Goal: Communication & Community: Answer question/provide support

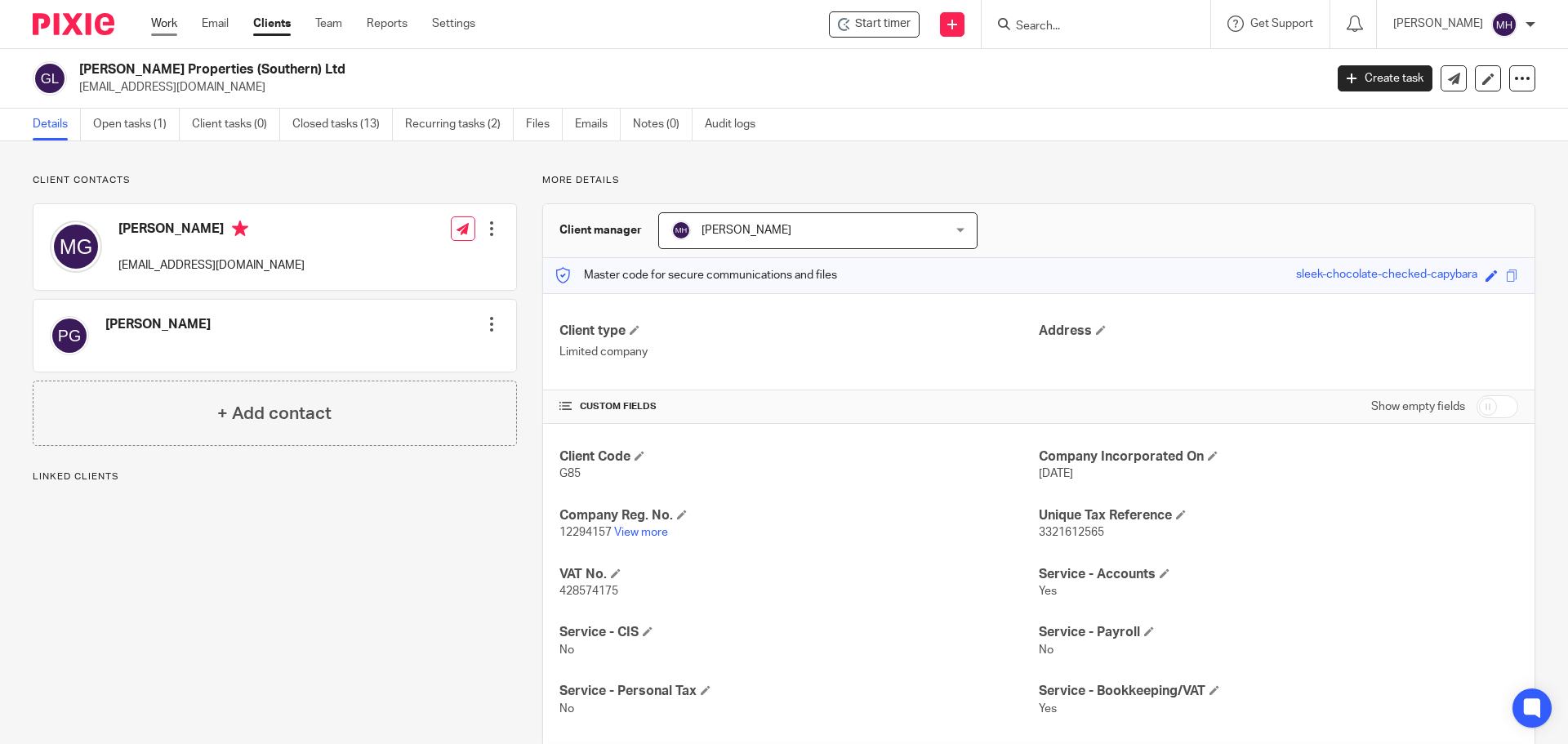
click at [163, 27] on link "Work" at bounding box center [164, 24] width 27 height 17
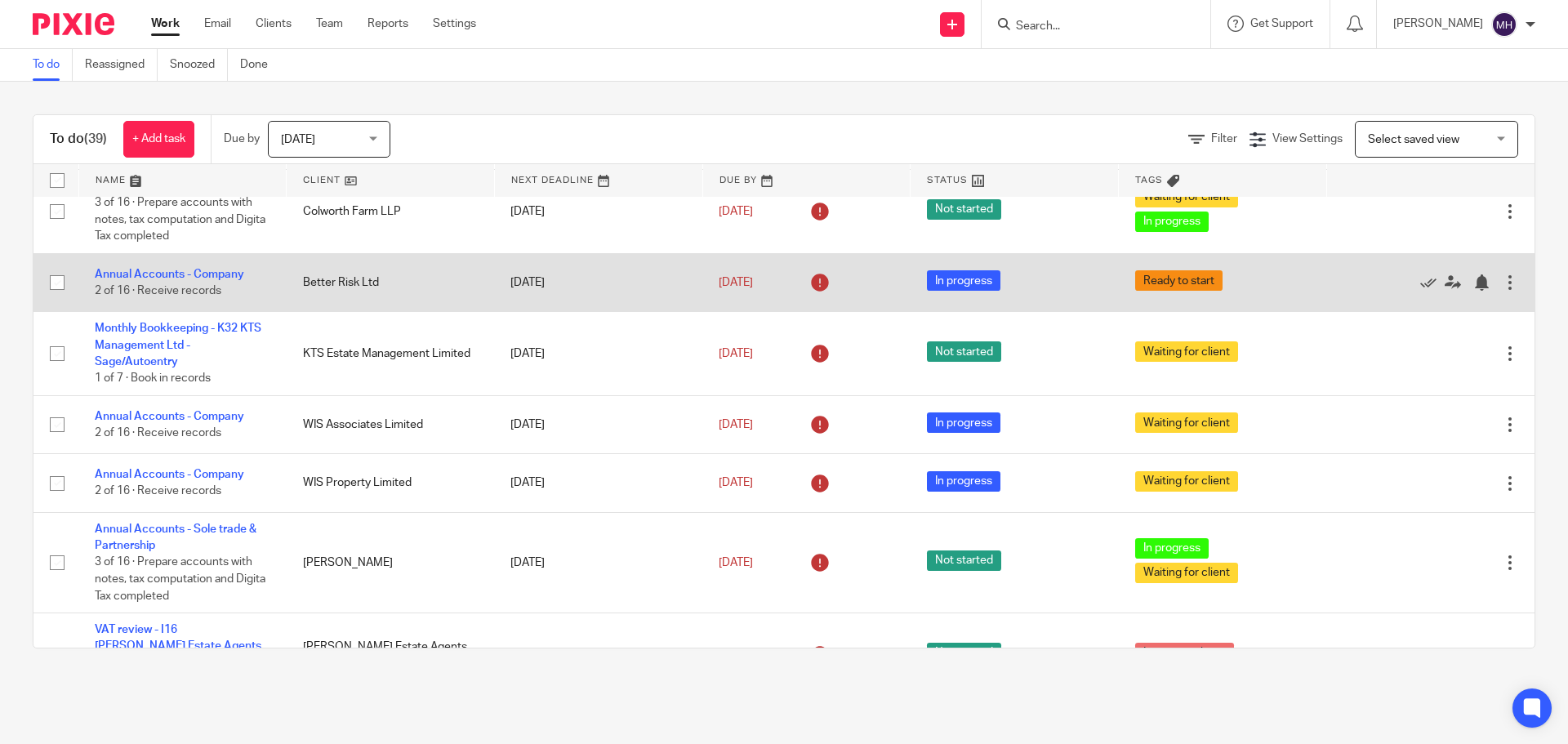
scroll to position [163, 0]
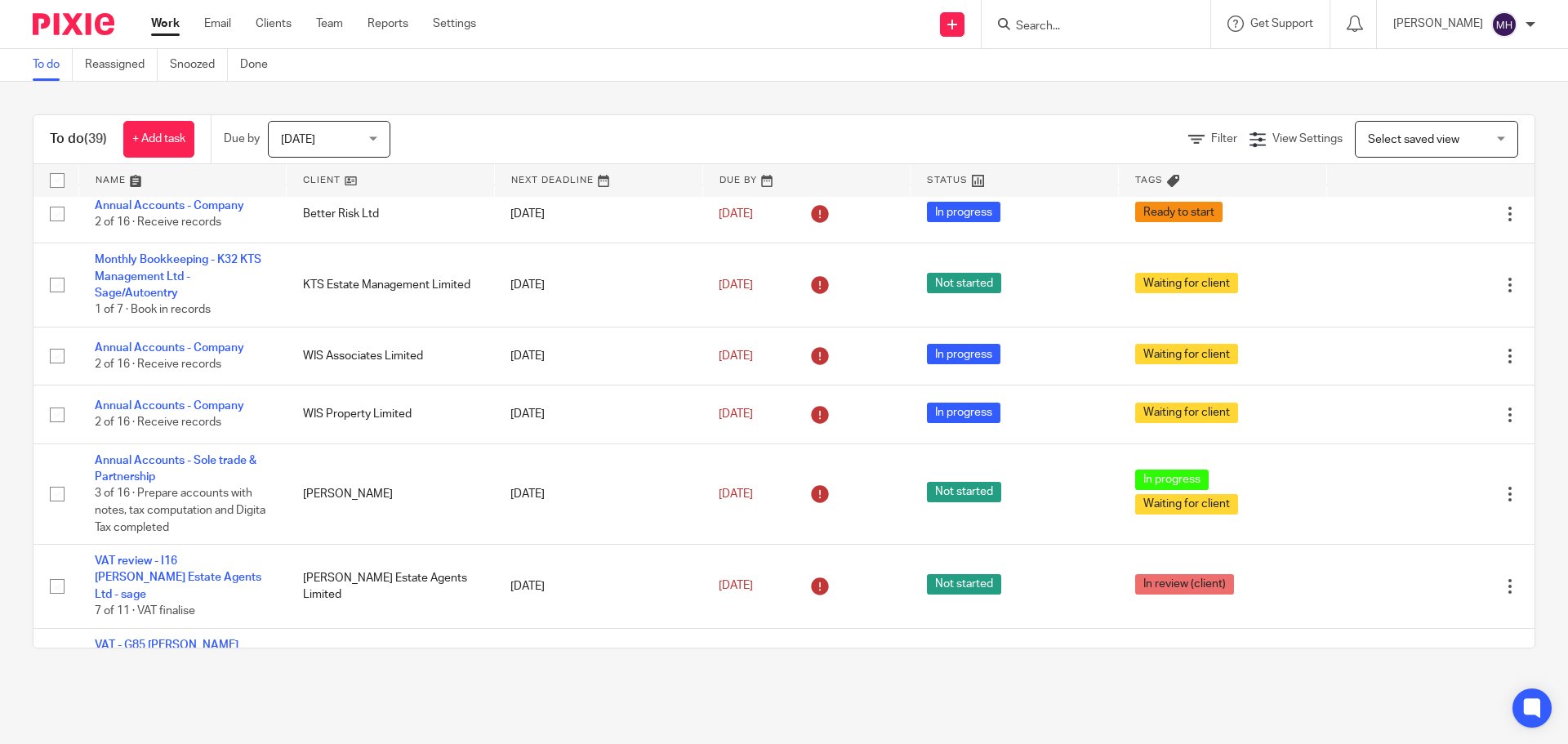
click at [1032, 25] on input "Search" at bounding box center [1088, 27] width 147 height 15
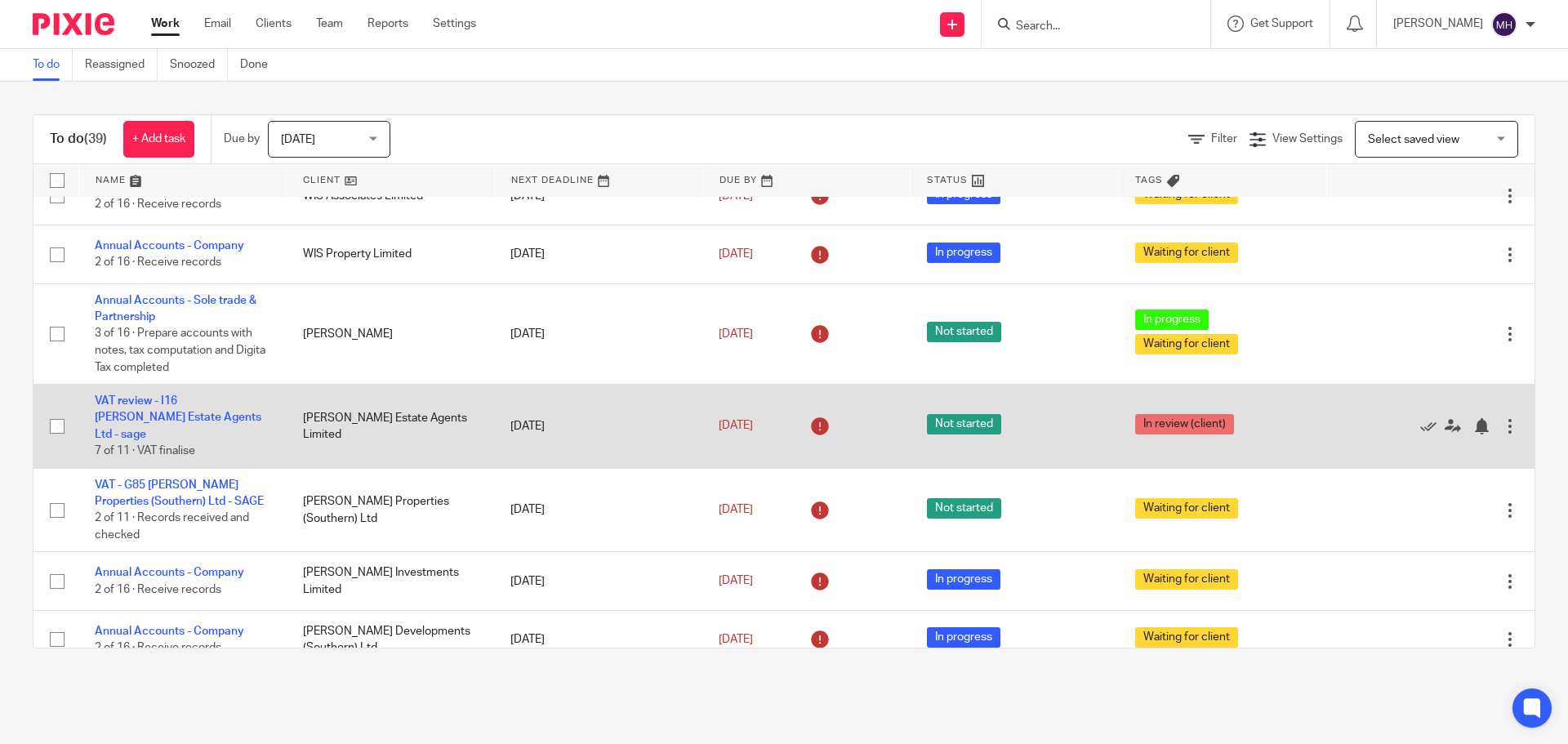
scroll to position [327, 0]
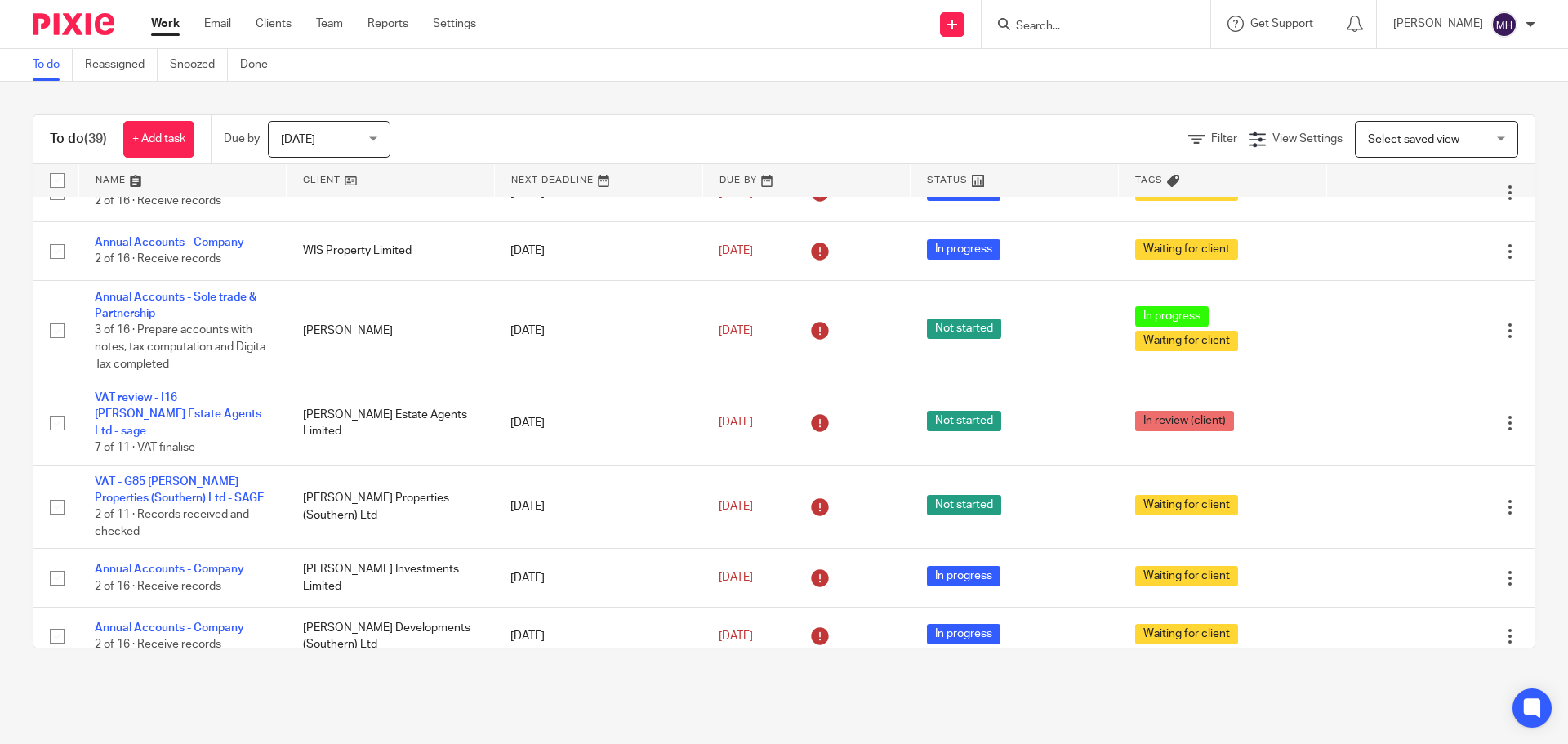
click at [1024, 25] on input "Search" at bounding box center [1088, 27] width 147 height 15
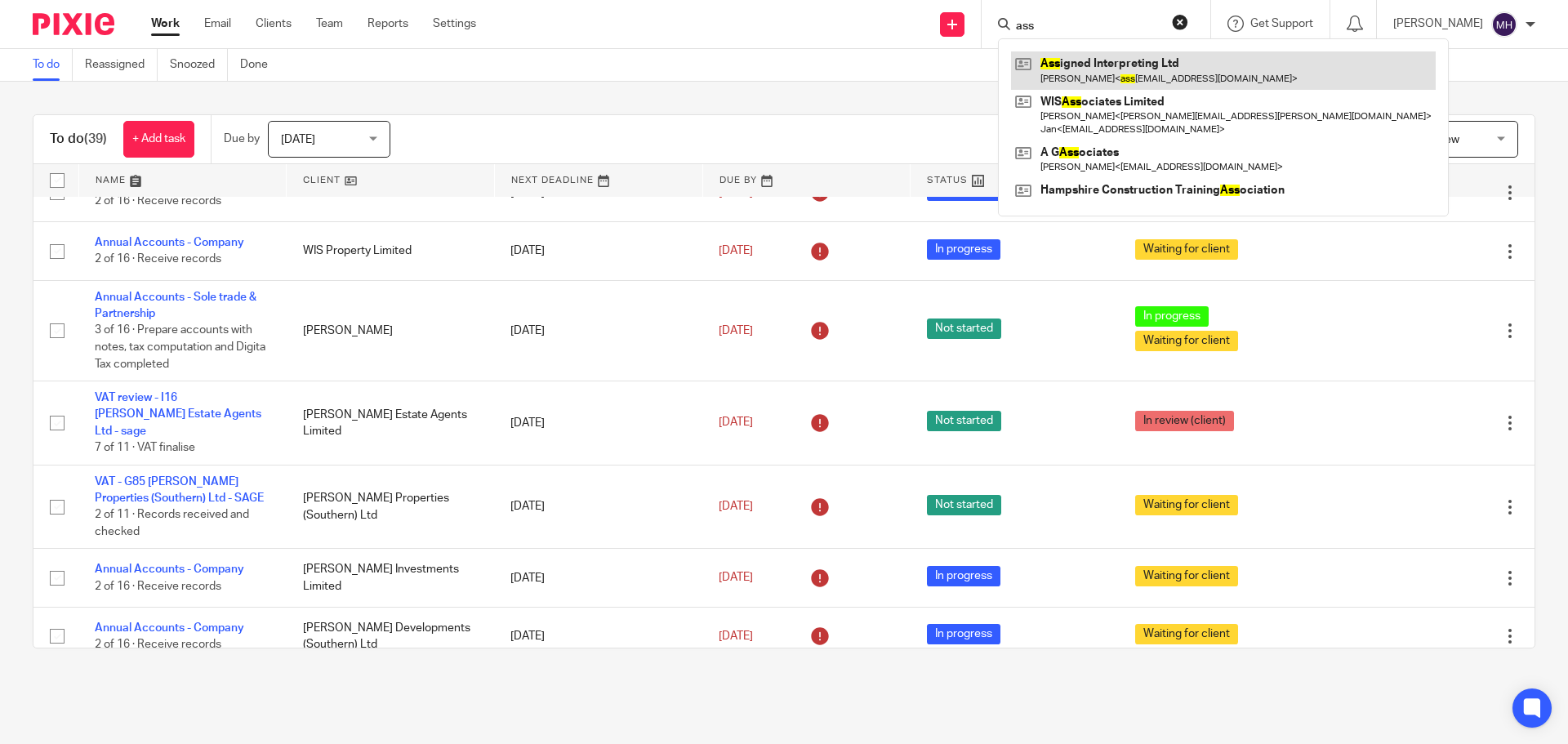
type input "ass"
click at [1050, 83] on link at bounding box center [1223, 70] width 425 height 37
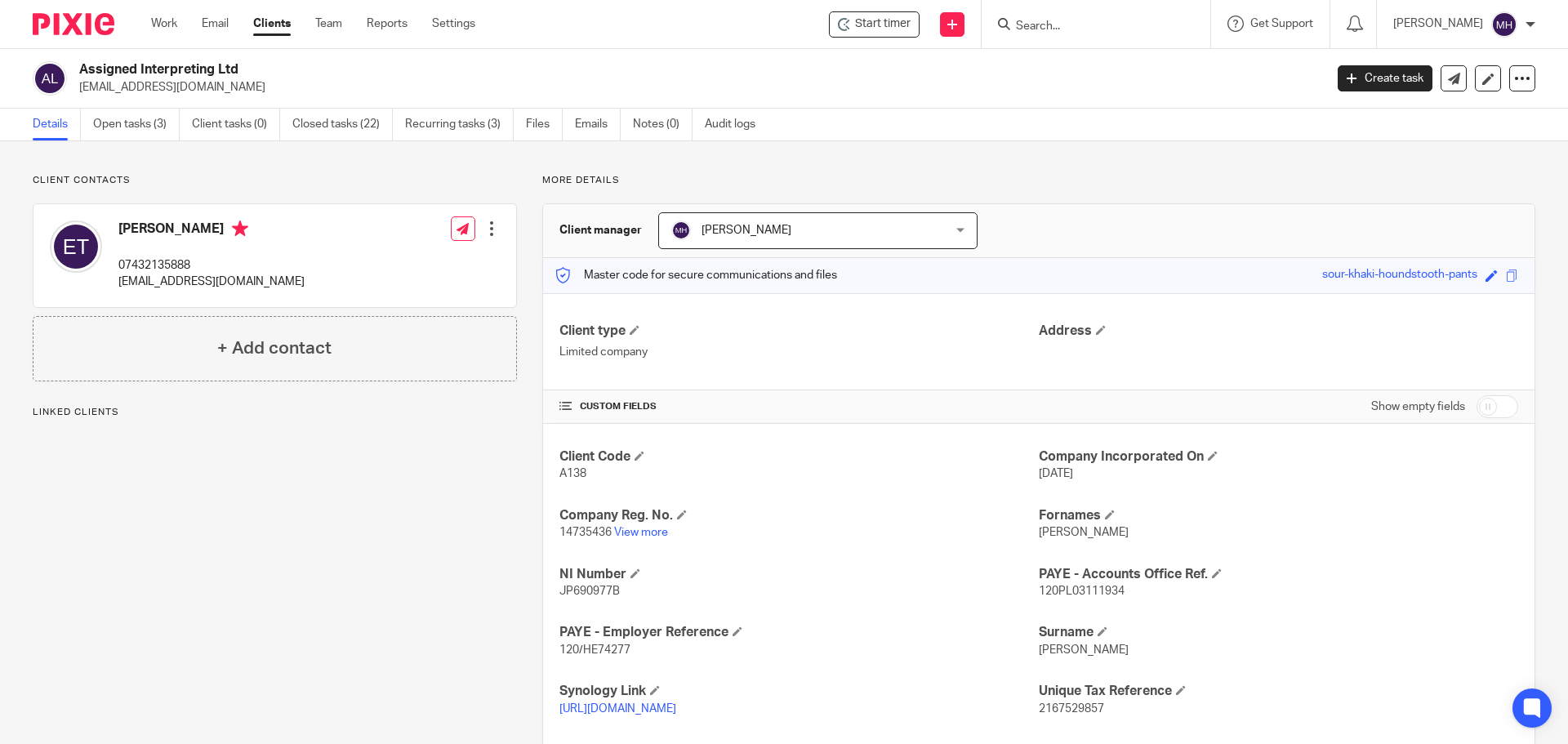
scroll to position [245, 0]
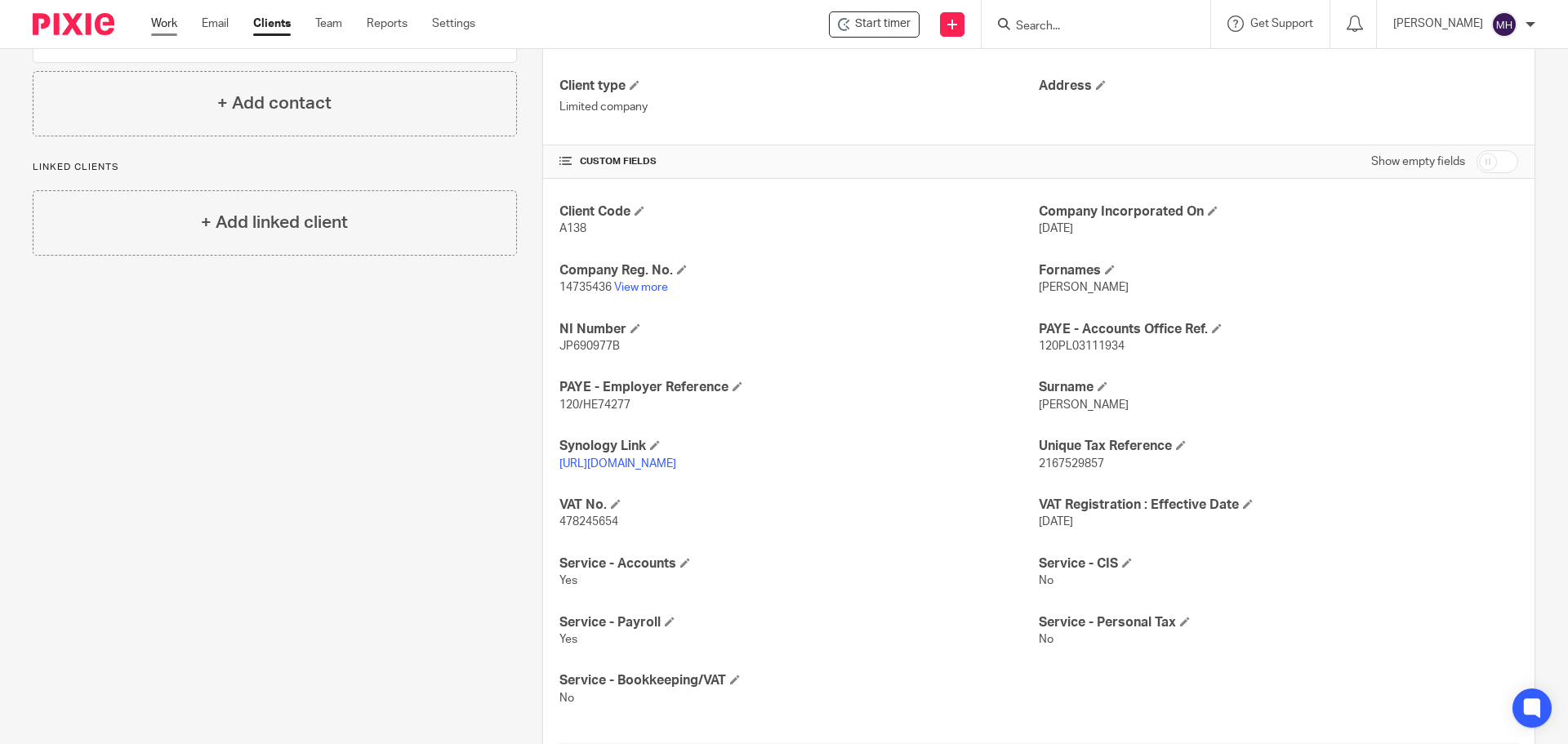
click at [168, 23] on link "Work" at bounding box center [164, 24] width 27 height 17
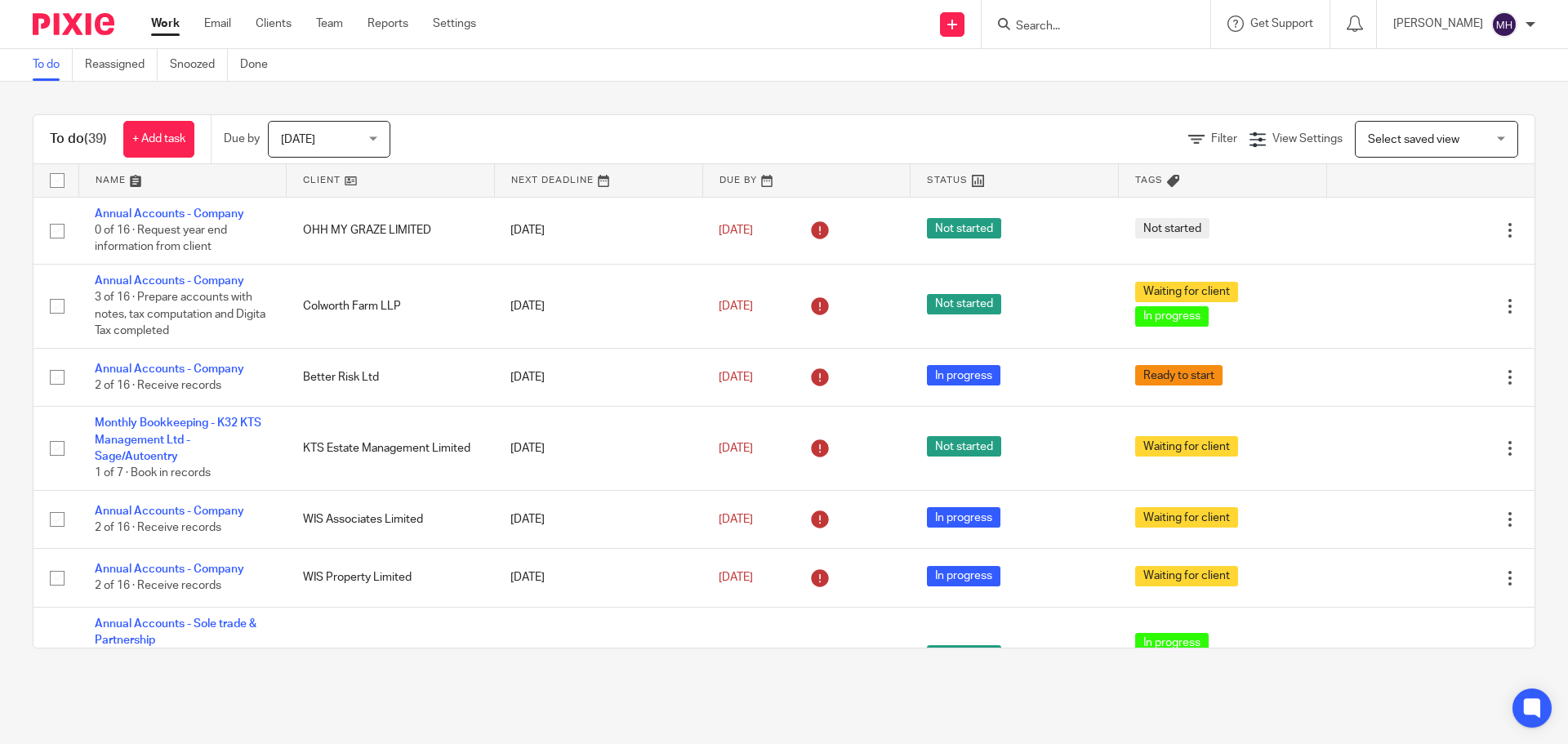
click at [1078, 27] on input "Search" at bounding box center [1088, 27] width 147 height 15
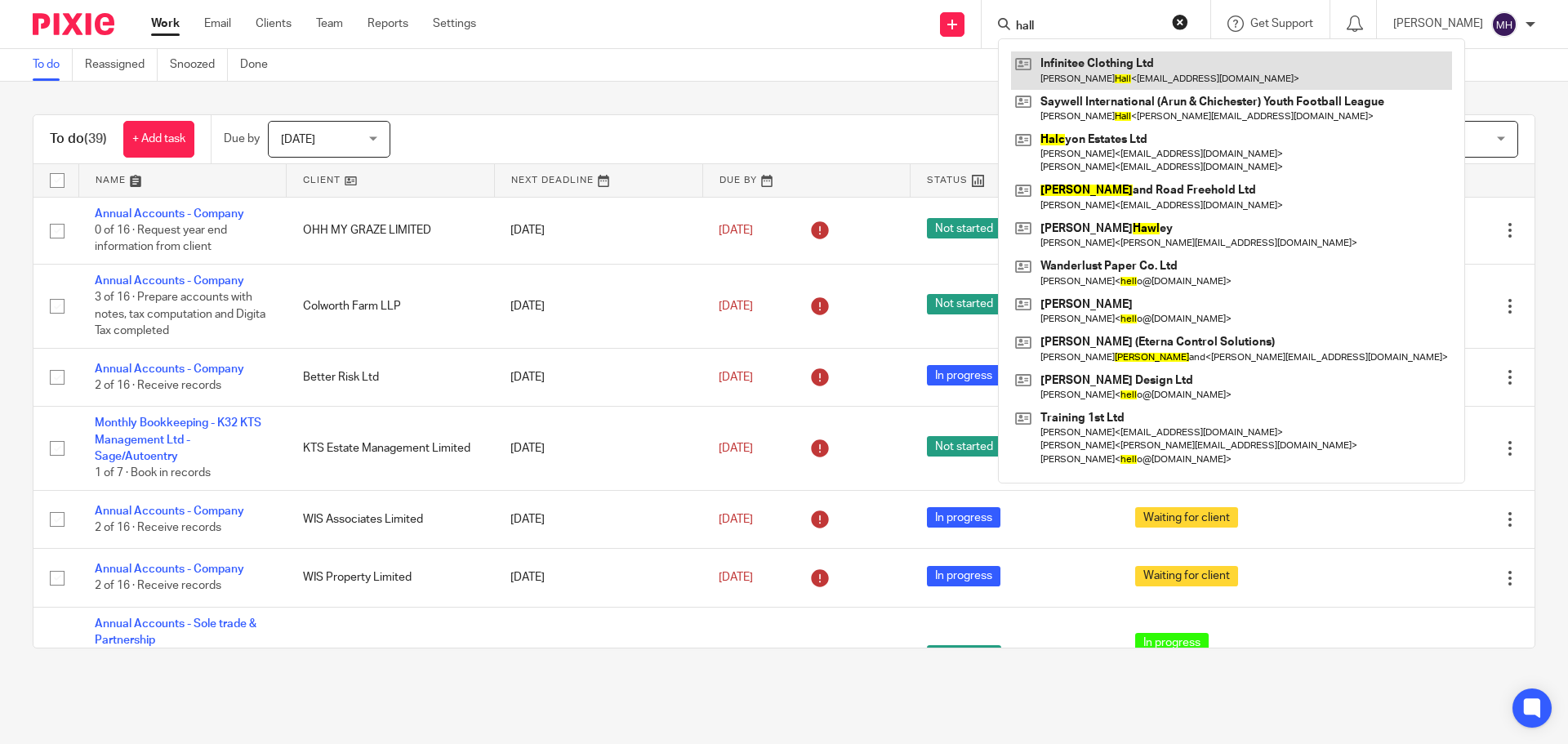
type input "hall"
click at [1076, 66] on link at bounding box center [1231, 70] width 441 height 37
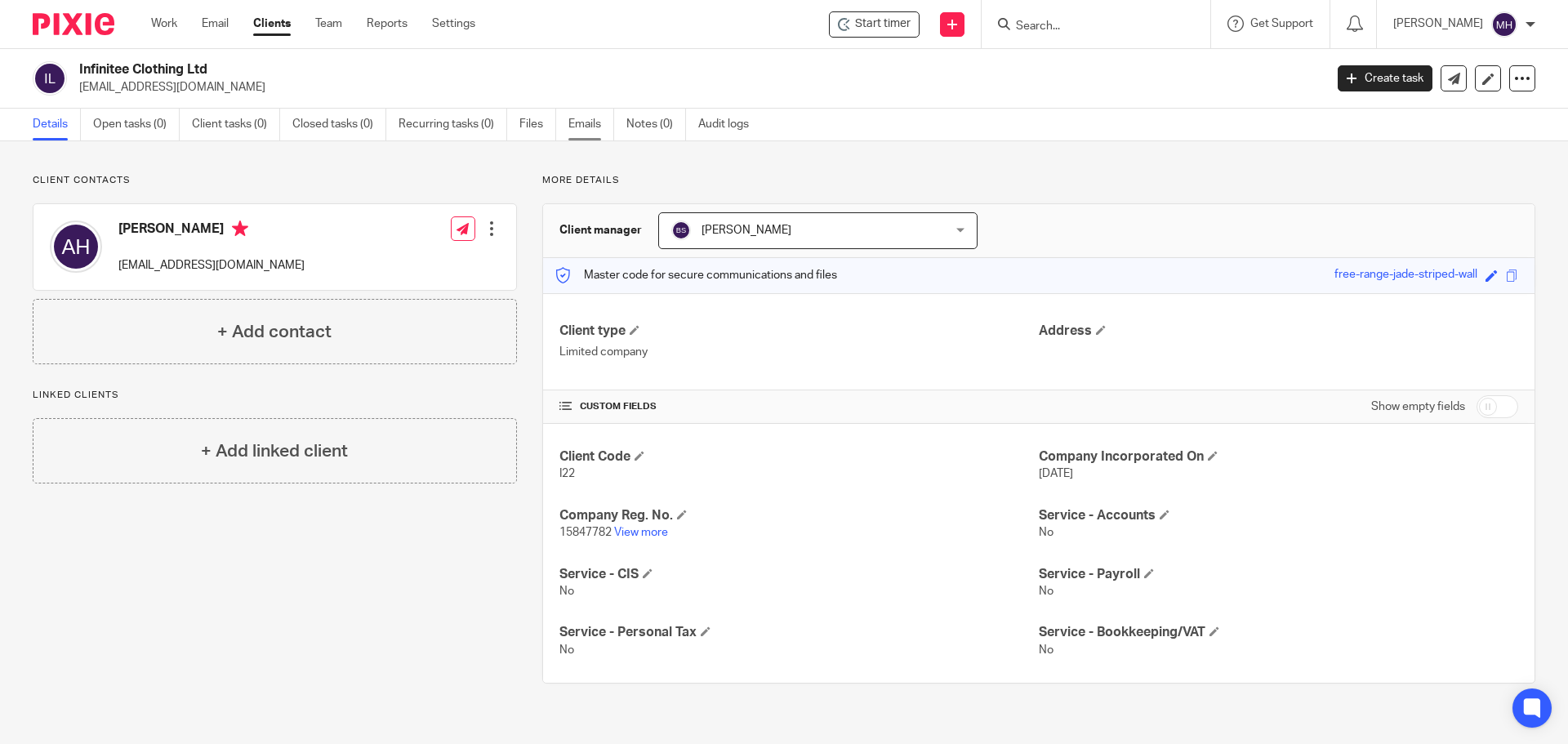
click at [587, 129] on link "Emails" at bounding box center [591, 125] width 46 height 31
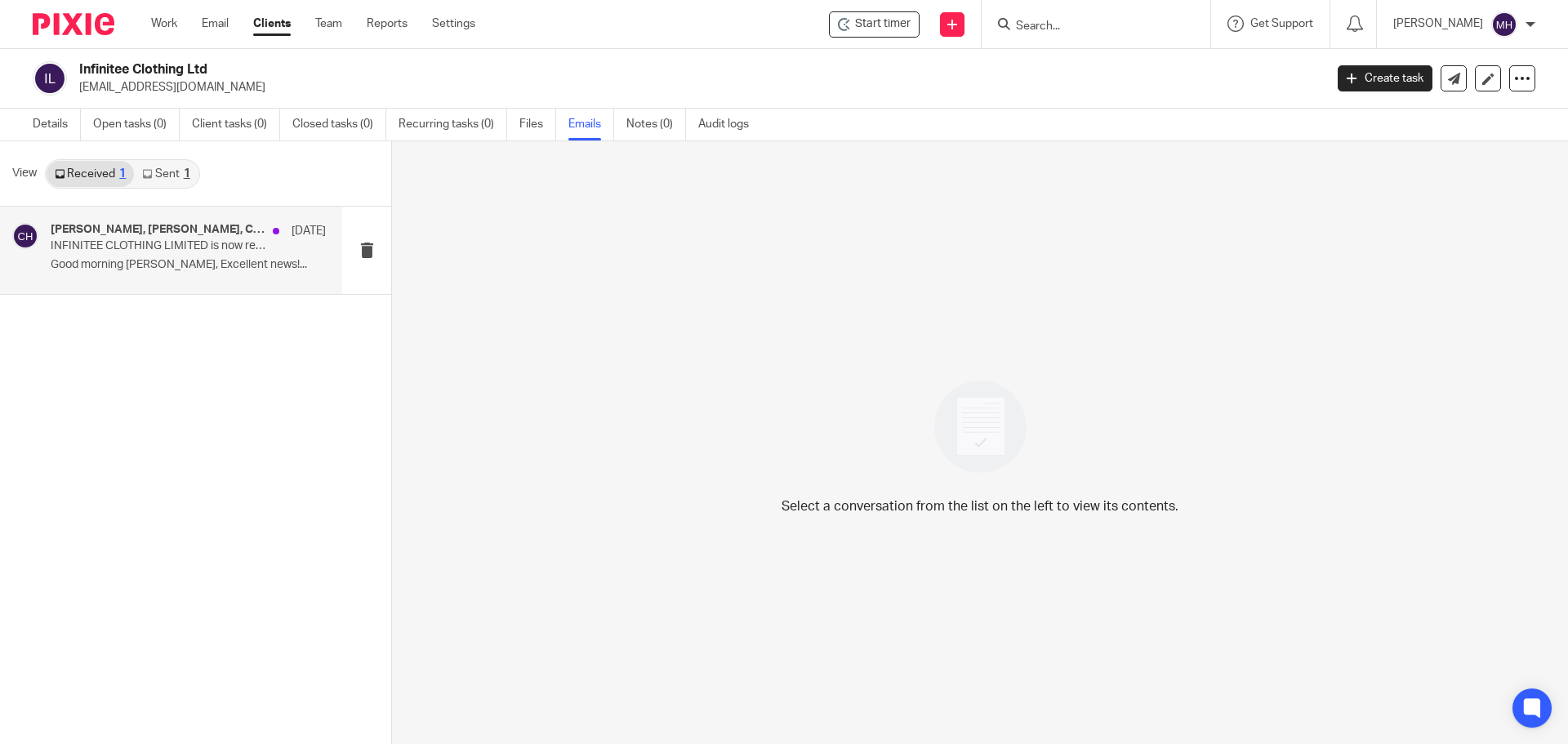
click at [254, 270] on p "Good morning [PERSON_NAME], Excellent news!..." at bounding box center [189, 265] width 275 height 14
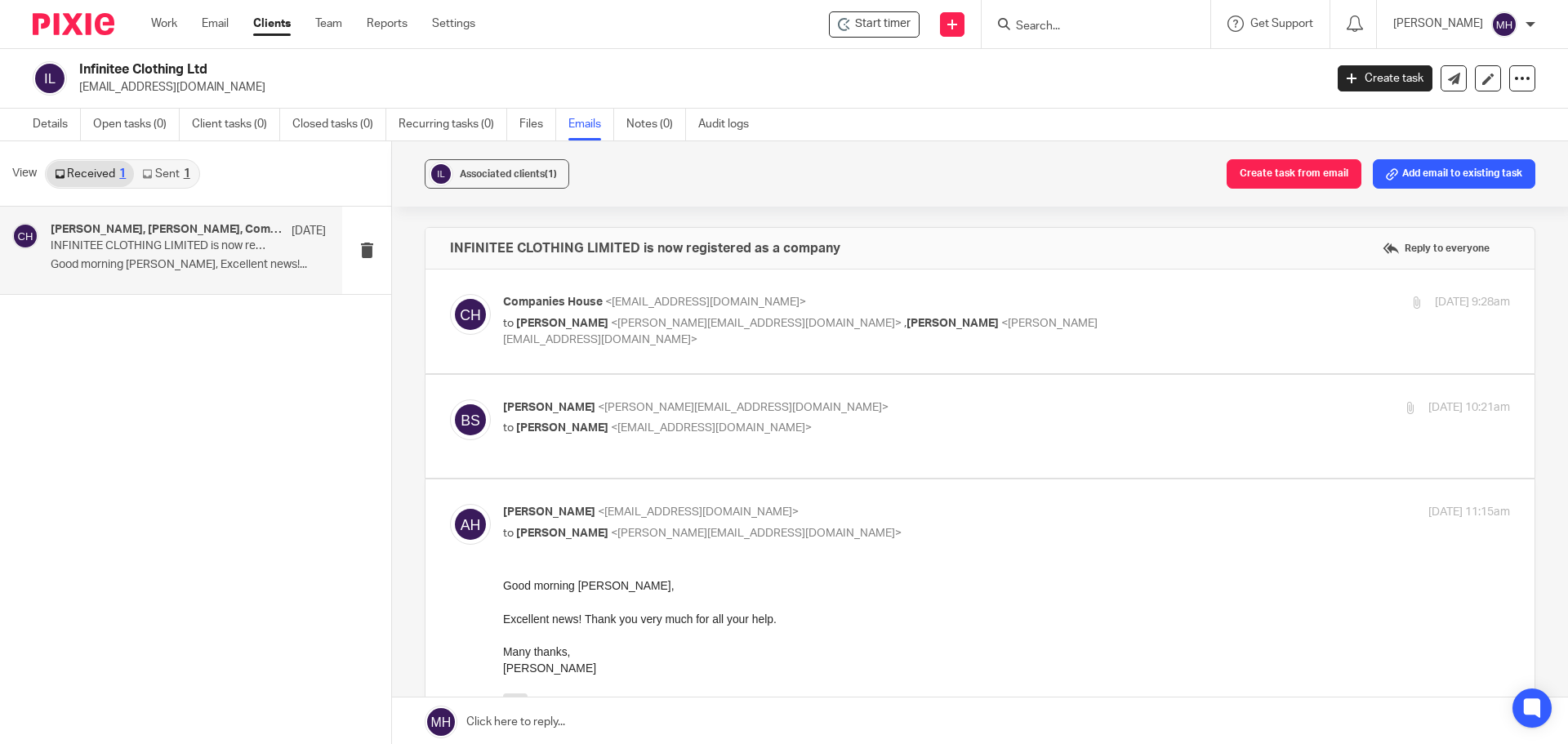
click at [1038, 292] on label at bounding box center [980, 321] width 1109 height 104
click at [450, 293] on input "checkbox" at bounding box center [449, 293] width 1 height 1
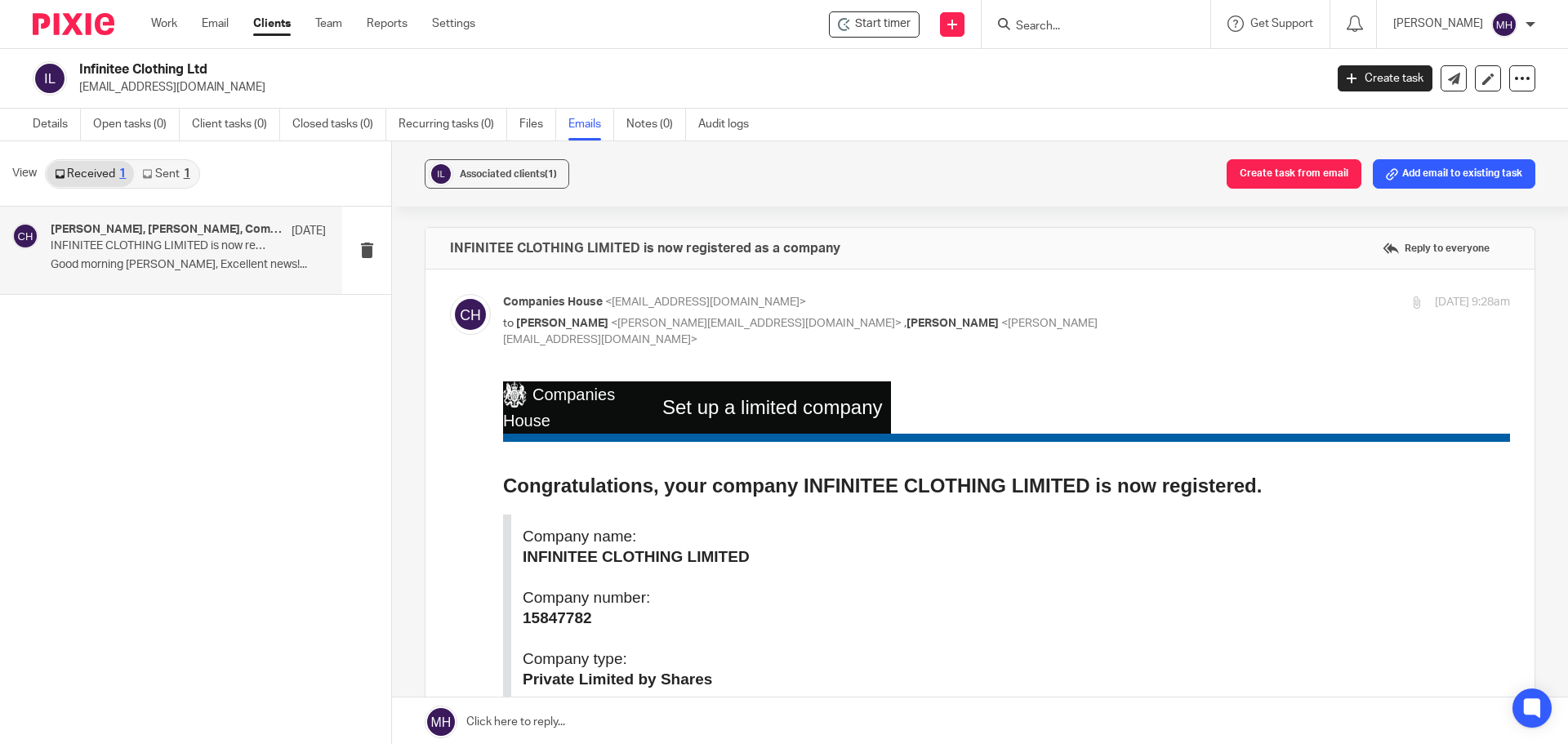
click at [1087, 297] on p "Companies House <webfiling@companieshouse.gov.uk>" at bounding box center [838, 301] width 672 height 17
checkbox input "false"
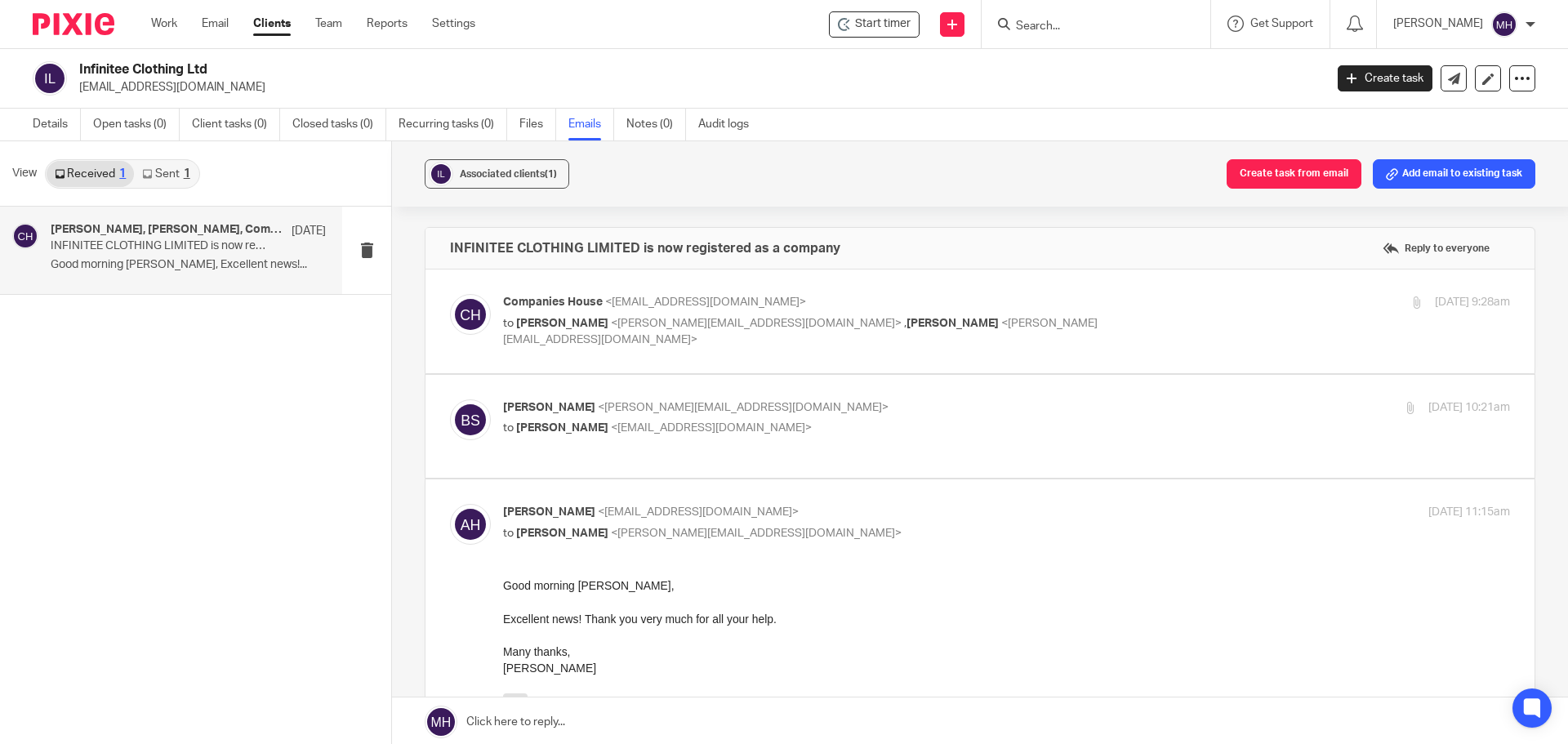
click at [1066, 408] on p "Brian Surridge <brian@boldenandlong.co.uk>" at bounding box center [838, 407] width 672 height 17
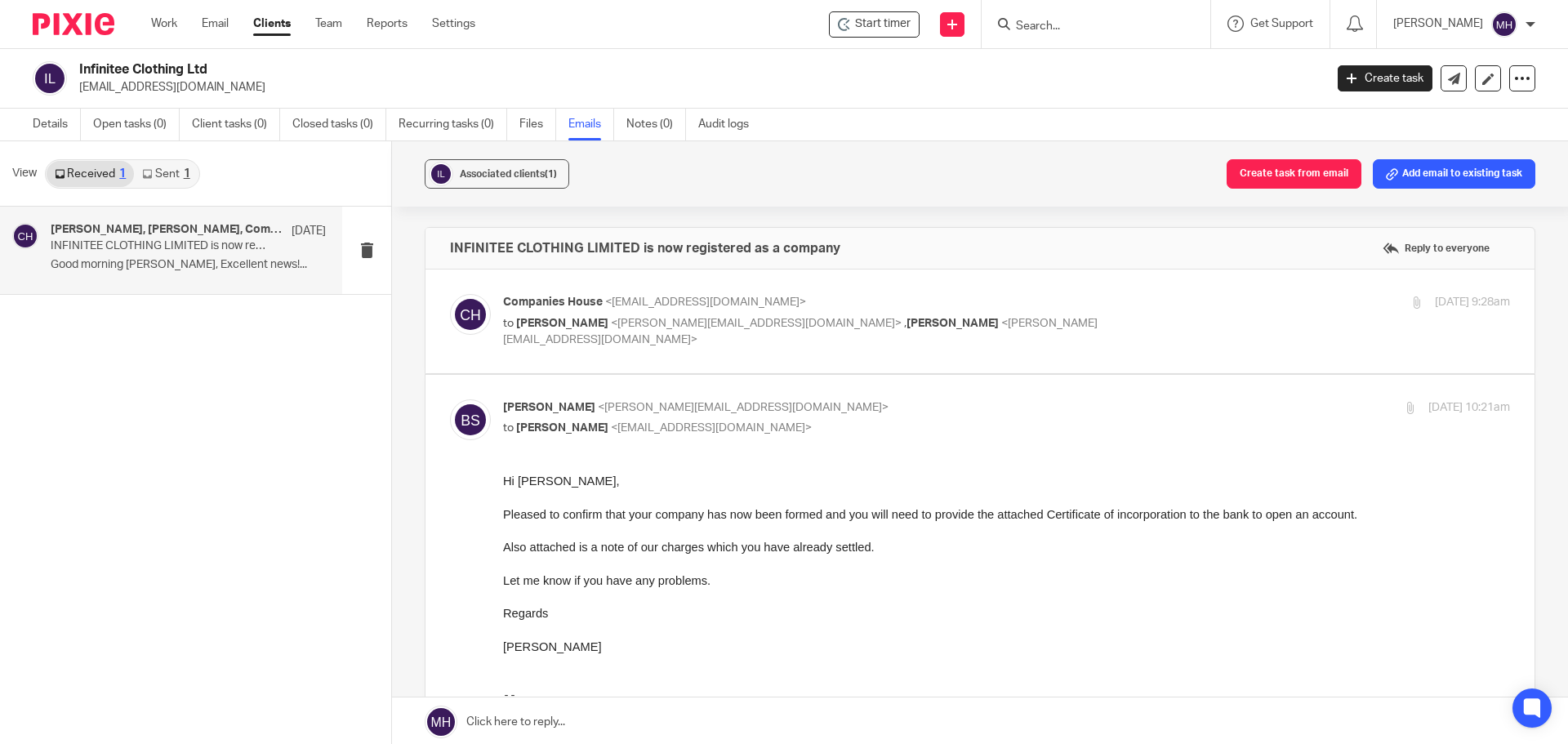
click at [1047, 399] on p "Brian Surridge <brian@boldenandlong.co.uk>" at bounding box center [838, 407] width 672 height 17
checkbox input "false"
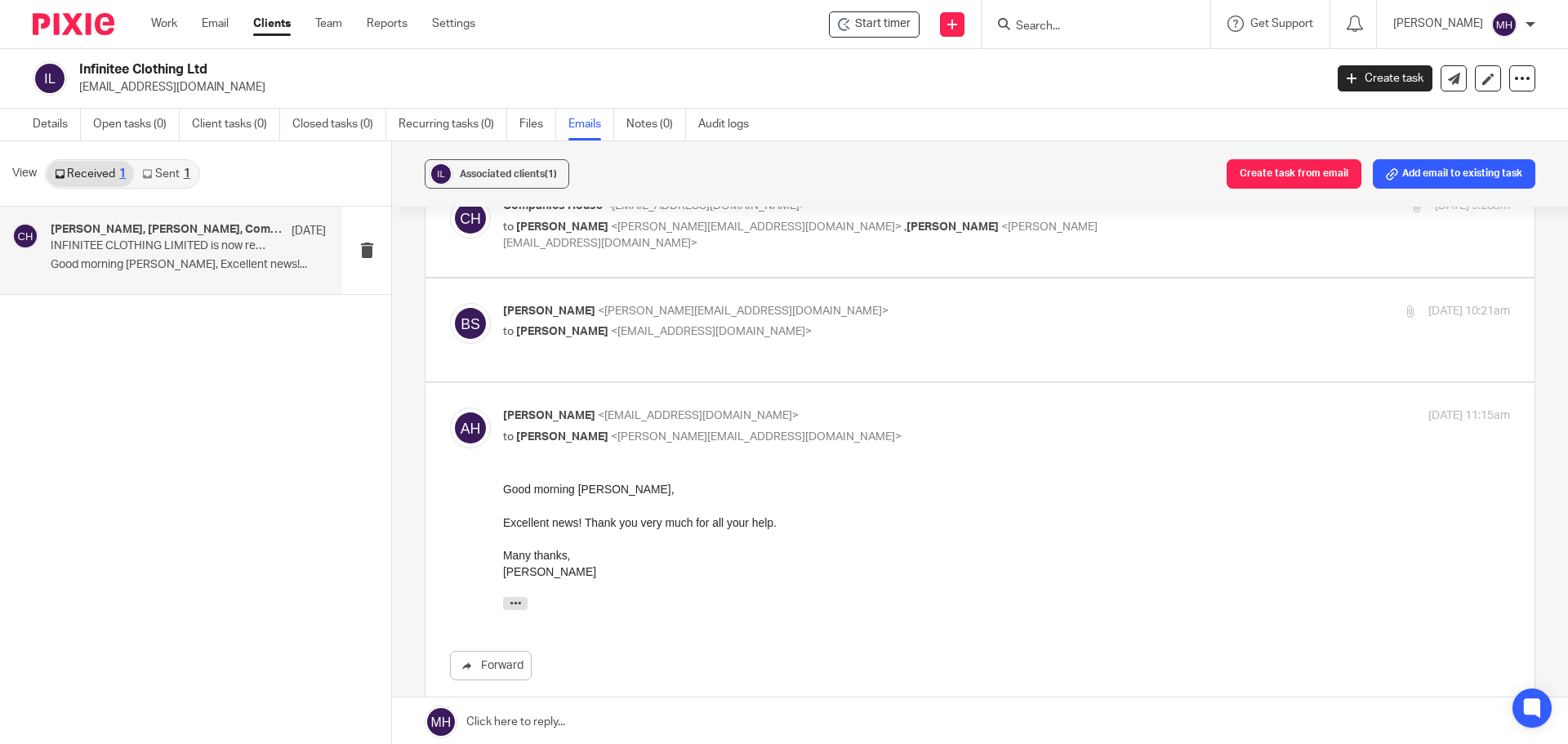
scroll to position [245, 0]
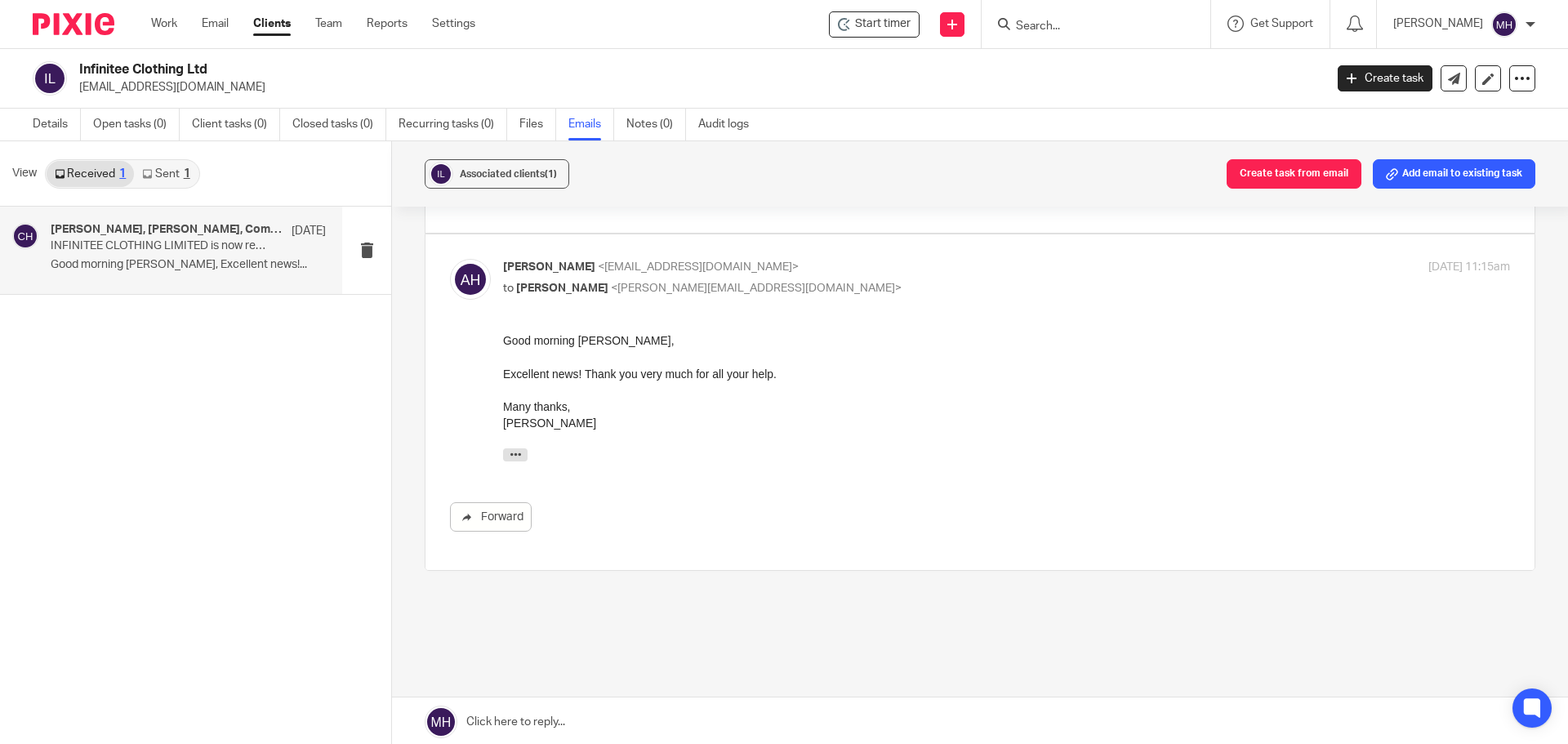
click at [920, 259] on p "Alex Hall <awhall2310@gmail.com>" at bounding box center [838, 267] width 672 height 17
checkbox input "false"
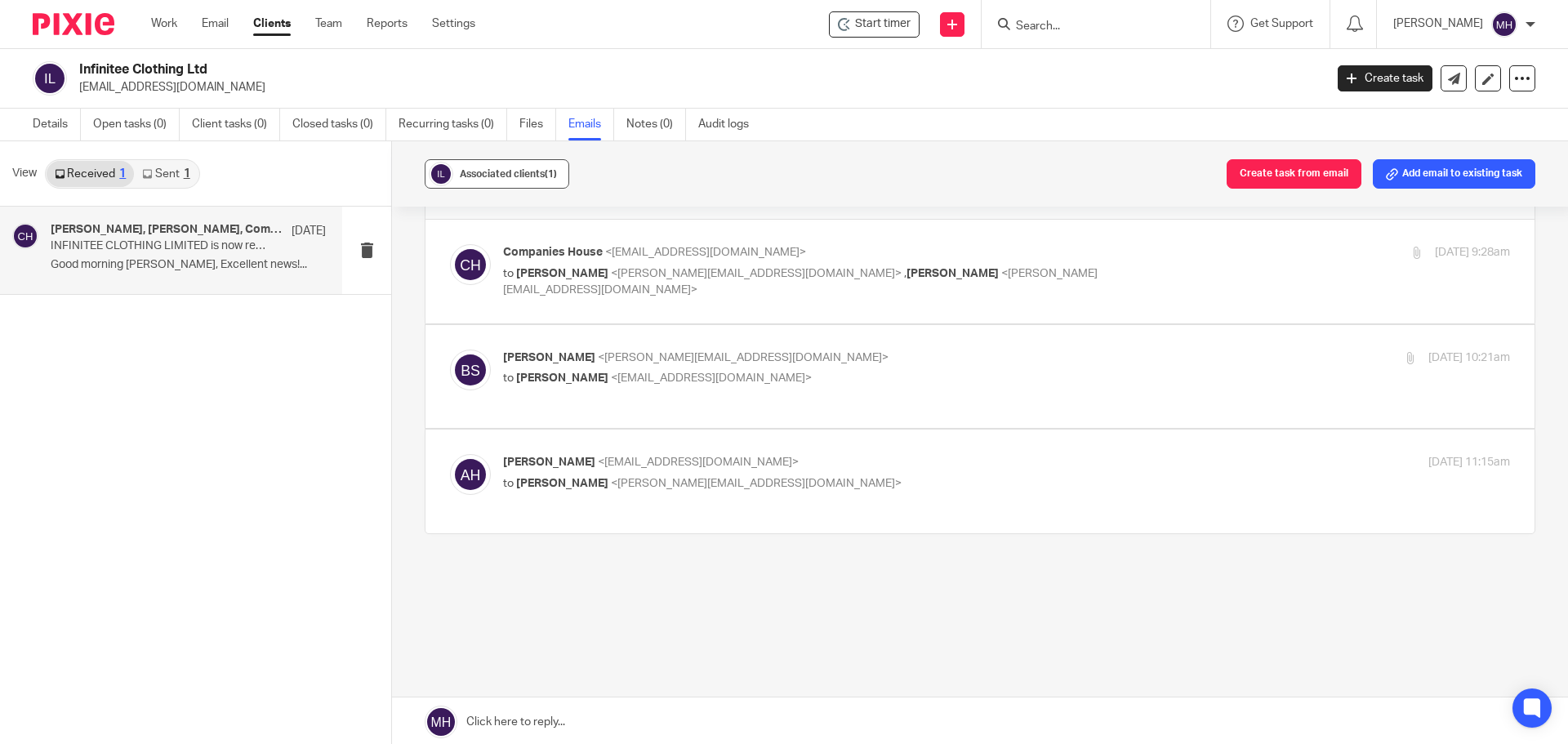
scroll to position [36, 0]
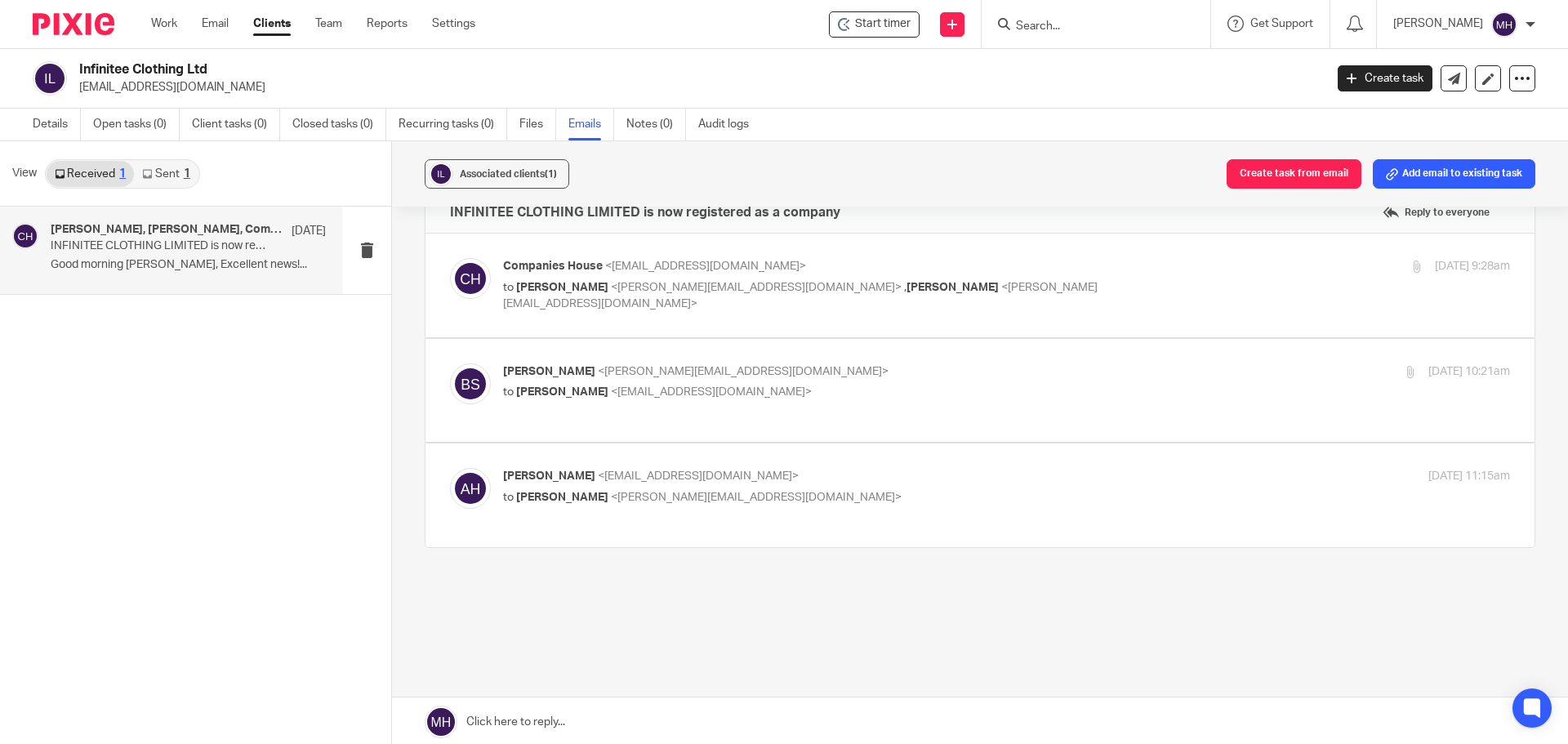
click at [179, 176] on link "Sent 1" at bounding box center [165, 174] width 64 height 27
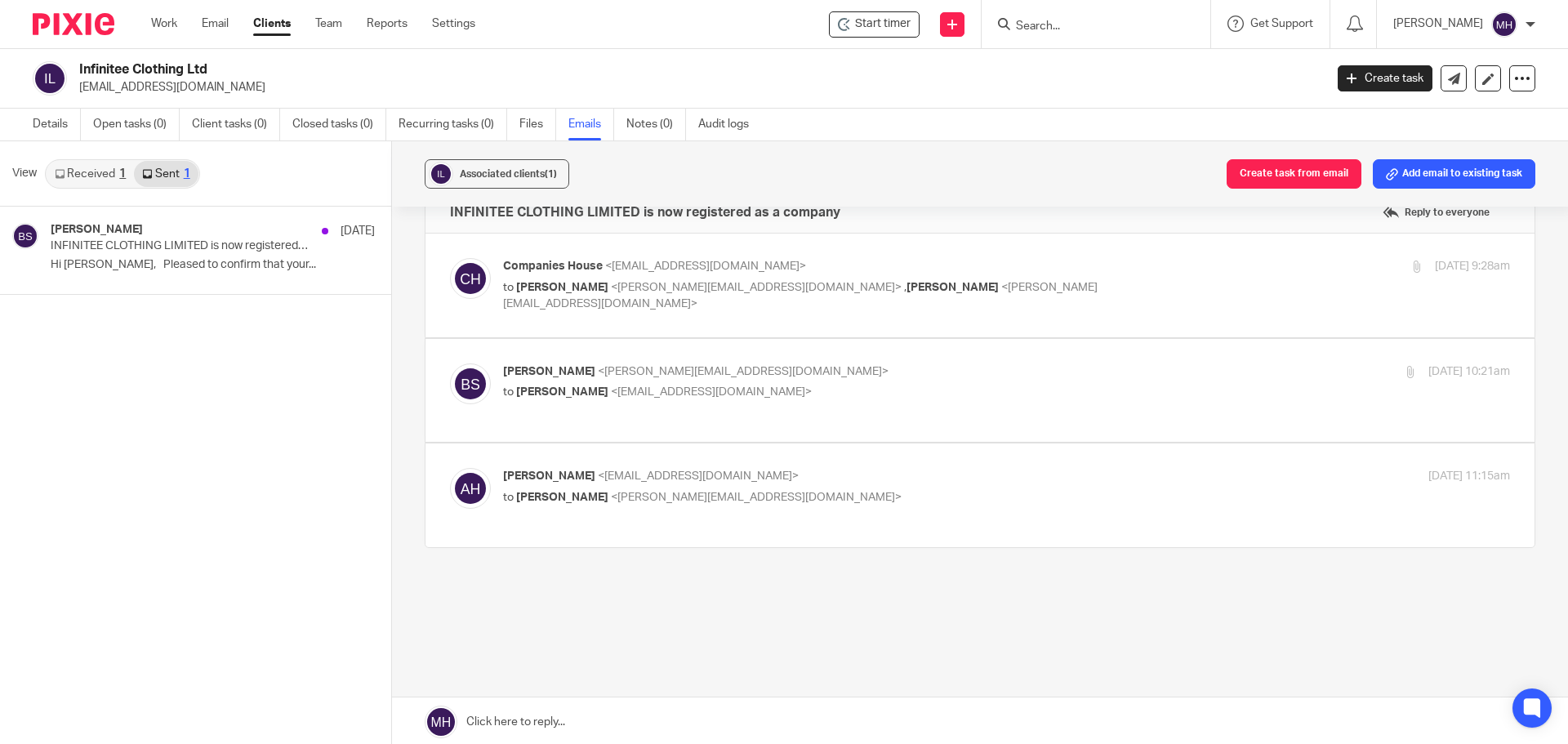
scroll to position [2, 0]
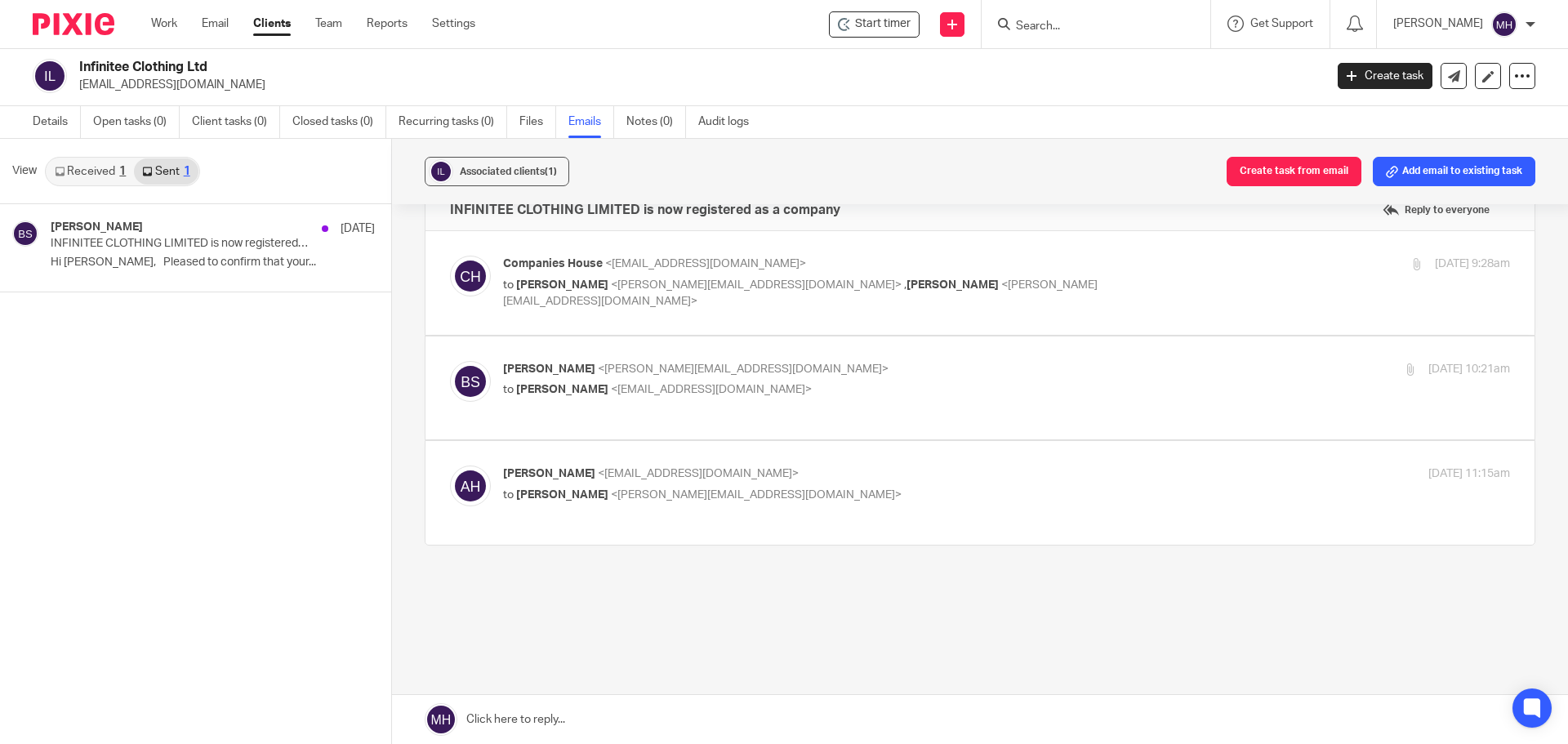
click at [99, 178] on link "Received 1" at bounding box center [89, 171] width 87 height 27
click at [168, 20] on link "Work" at bounding box center [164, 24] width 27 height 17
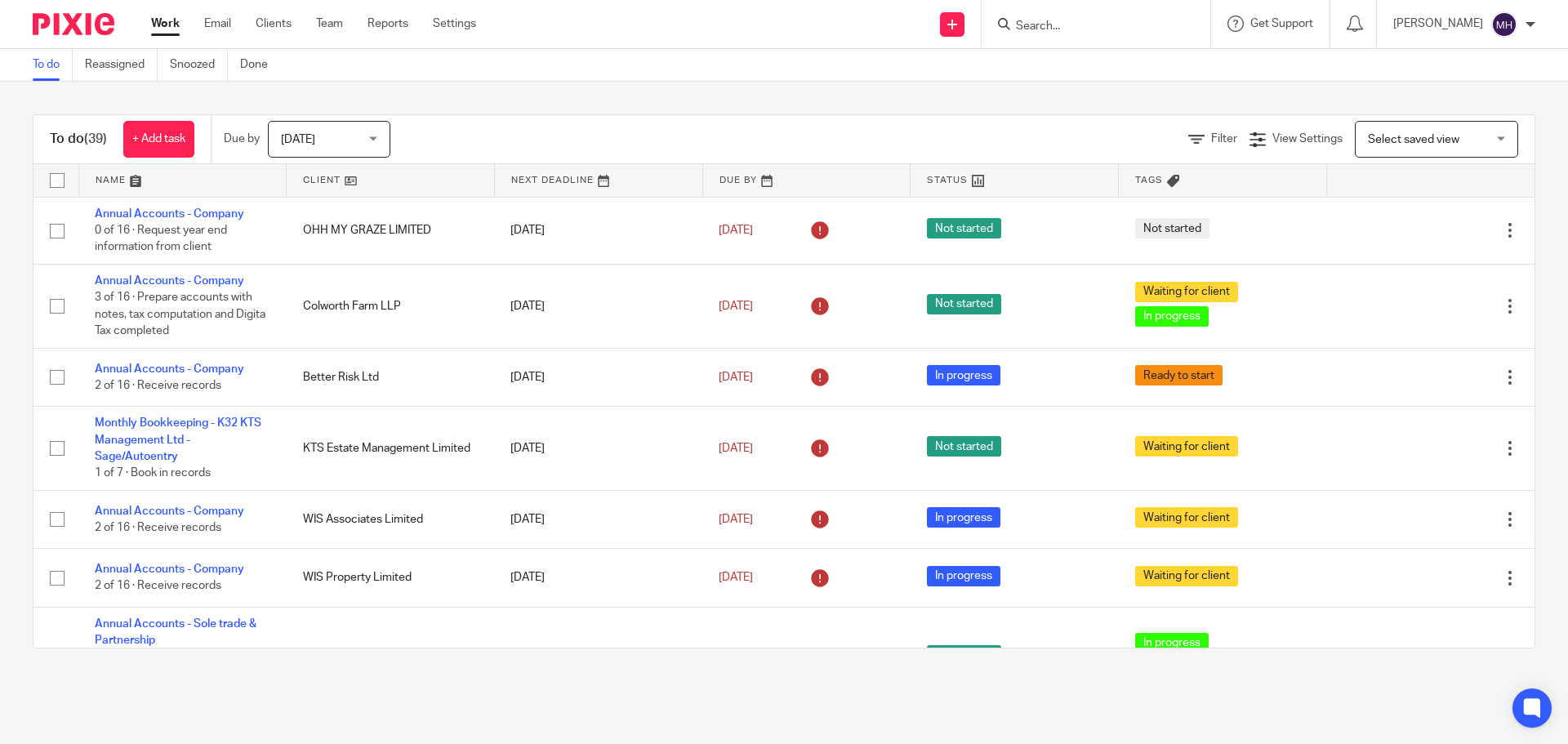
click at [1094, 32] on input "Search" at bounding box center [1088, 27] width 147 height 15
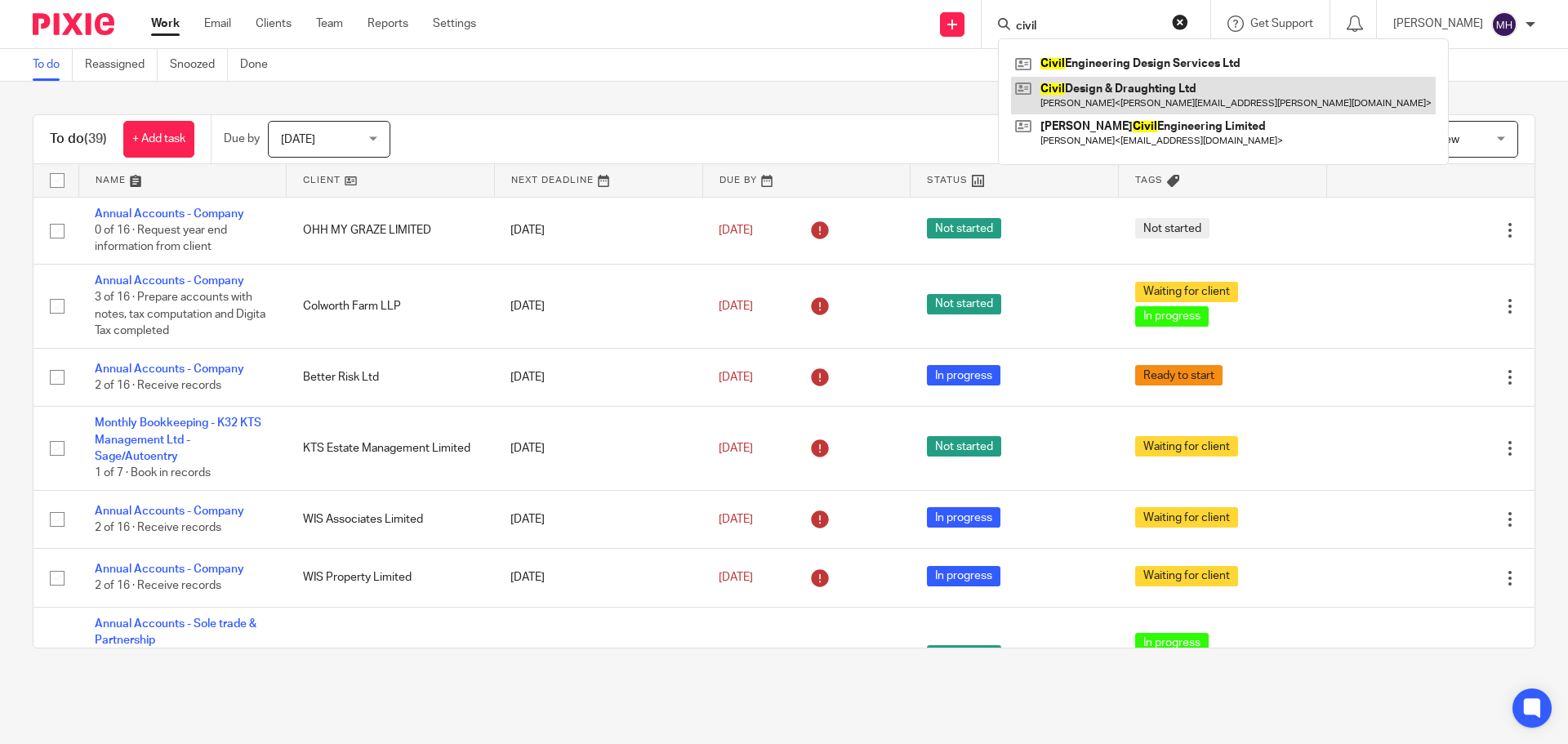
type input "civil"
click at [1092, 99] on link at bounding box center [1223, 95] width 425 height 37
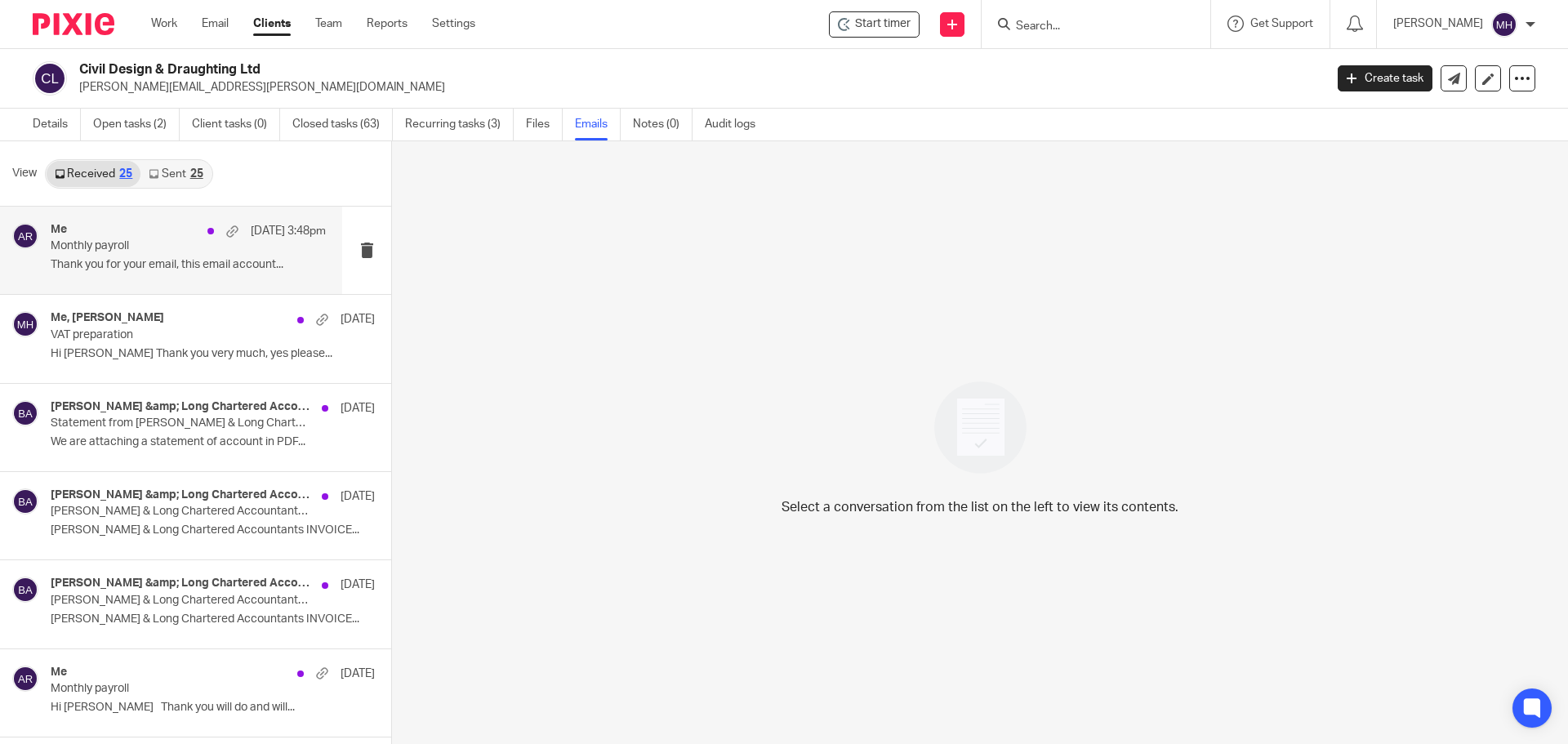
click at [160, 270] on p "Thank you for your email, this email account..." at bounding box center [189, 265] width 275 height 14
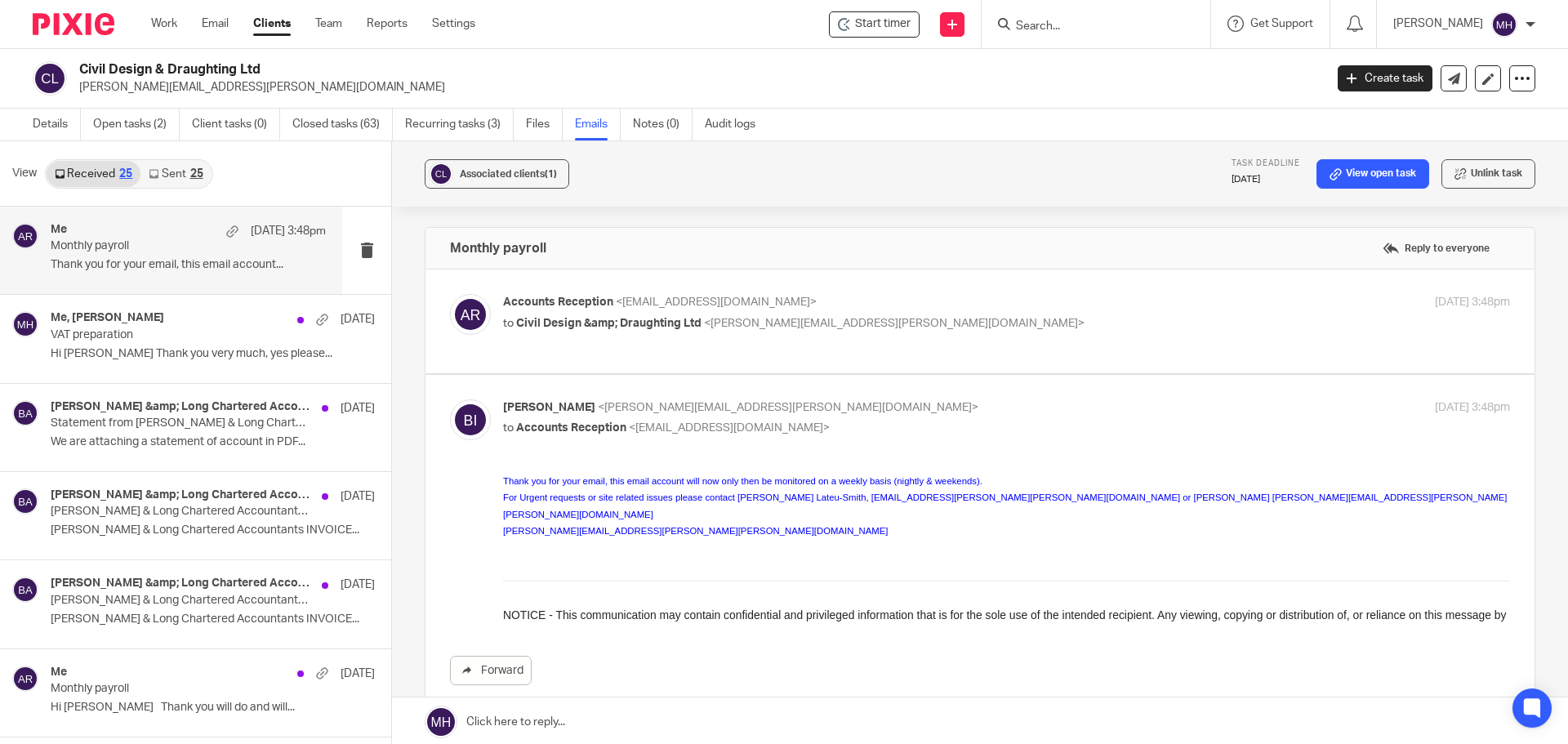
click at [190, 170] on div "25" at bounding box center [196, 174] width 13 height 12
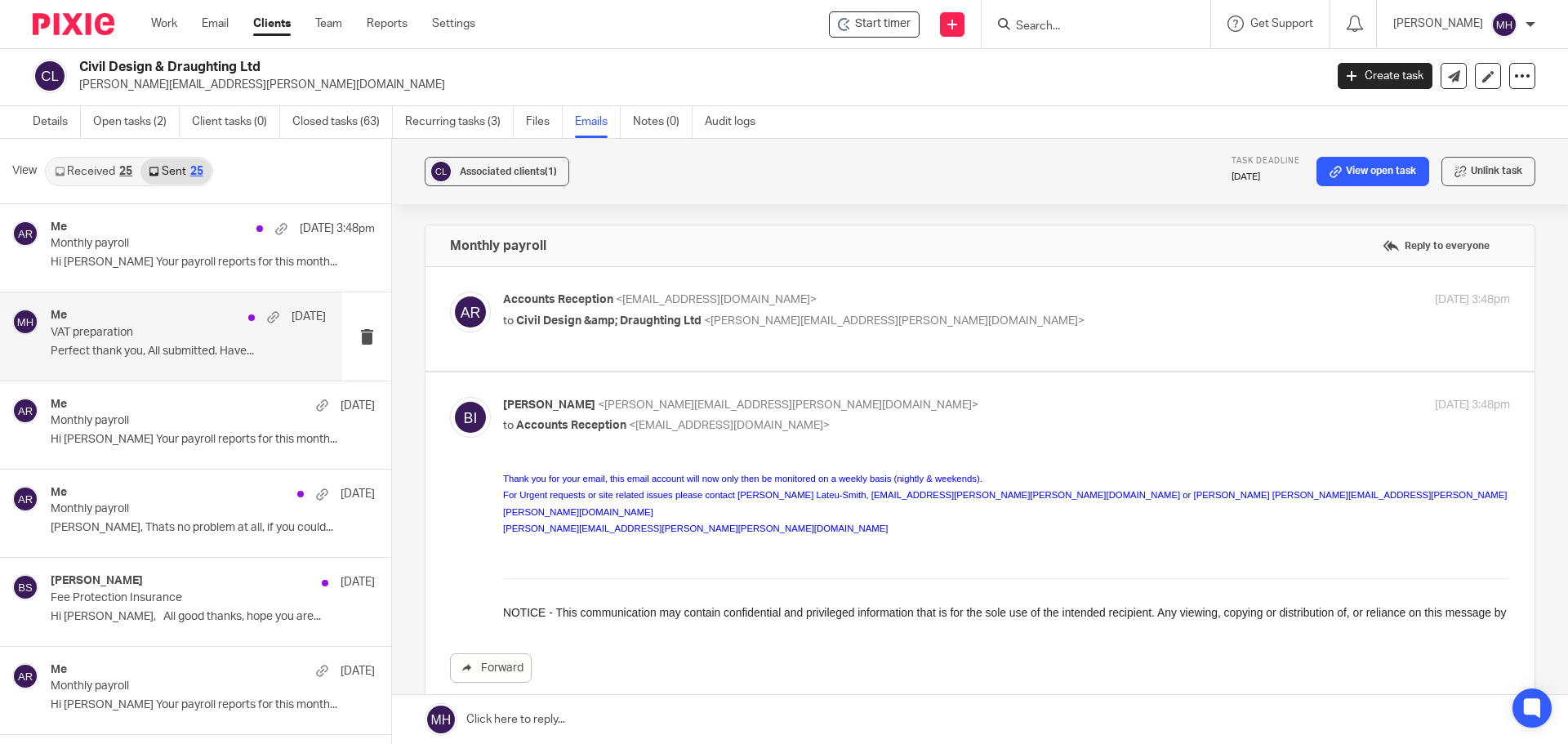
click at [171, 313] on div "Me 25 Jul" at bounding box center [189, 316] width 275 height 17
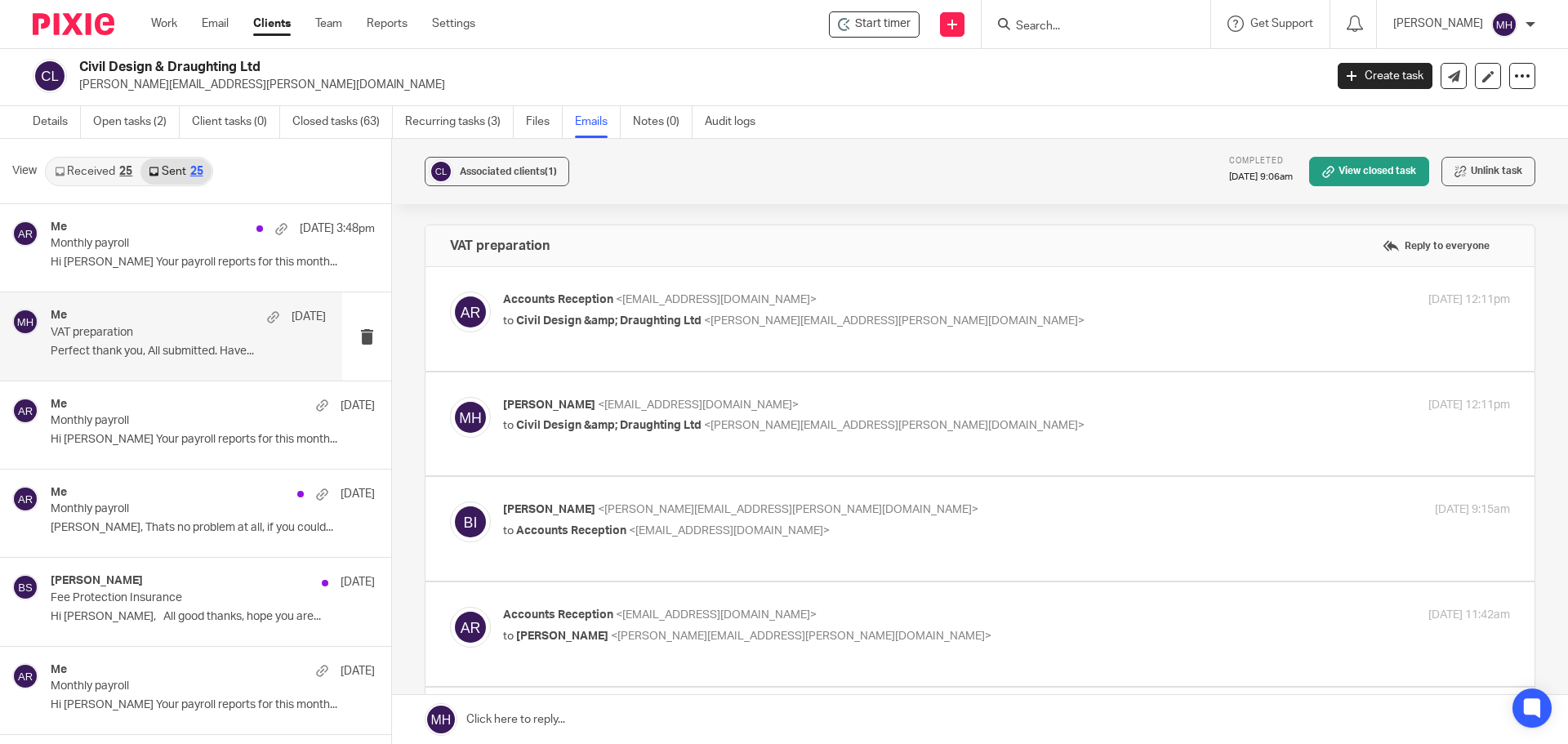
scroll to position [0, 0]
click at [972, 293] on p "Accounts Reception <accounts@boldenandlong.co.uk>" at bounding box center [838, 299] width 672 height 17
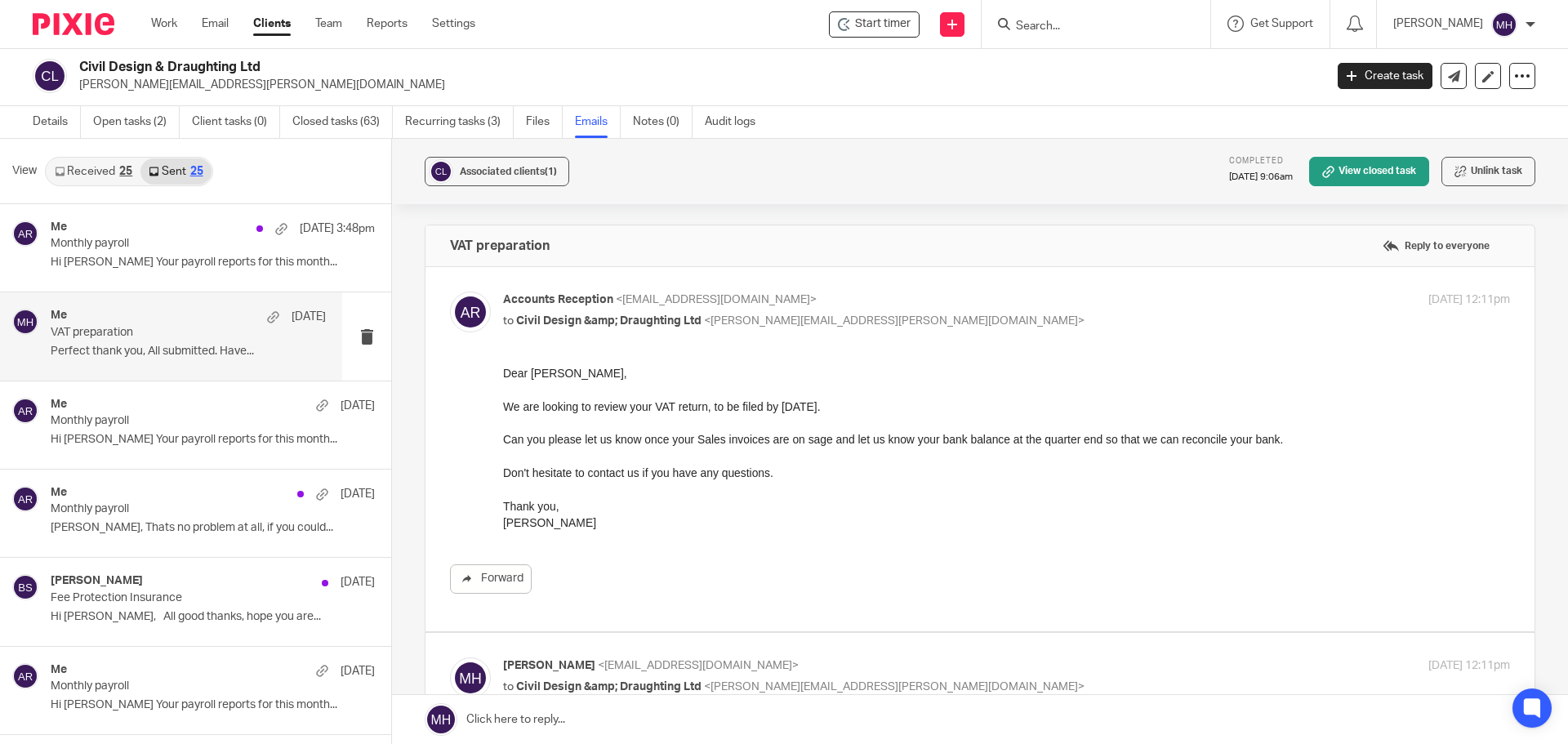
click at [973, 293] on p "Accounts Reception <accounts@boldenandlong.co.uk>" at bounding box center [838, 299] width 672 height 17
checkbox input "false"
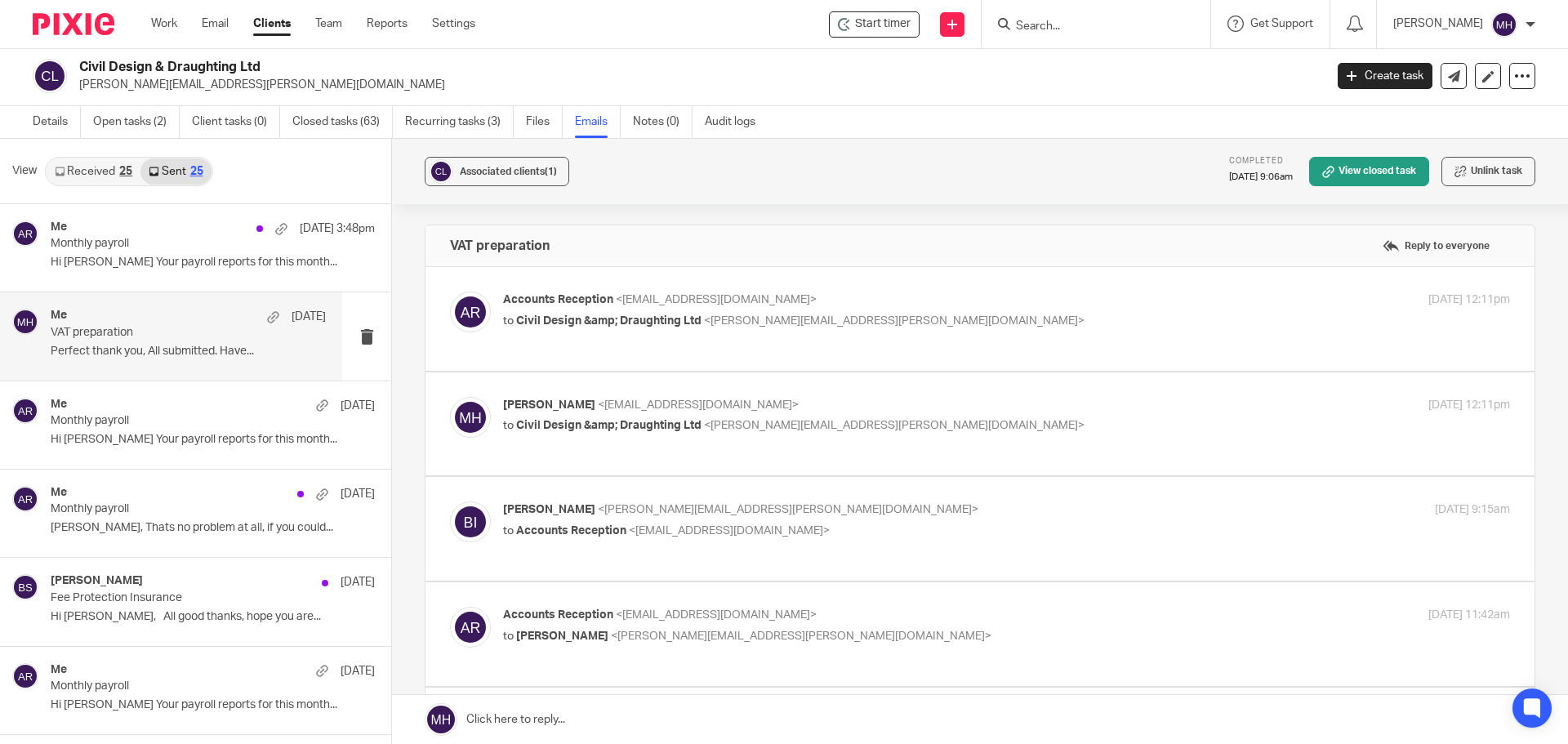
click at [999, 404] on p "Michaela Humphrey <accounts@boldenandlong.co.uk>" at bounding box center [838, 404] width 672 height 17
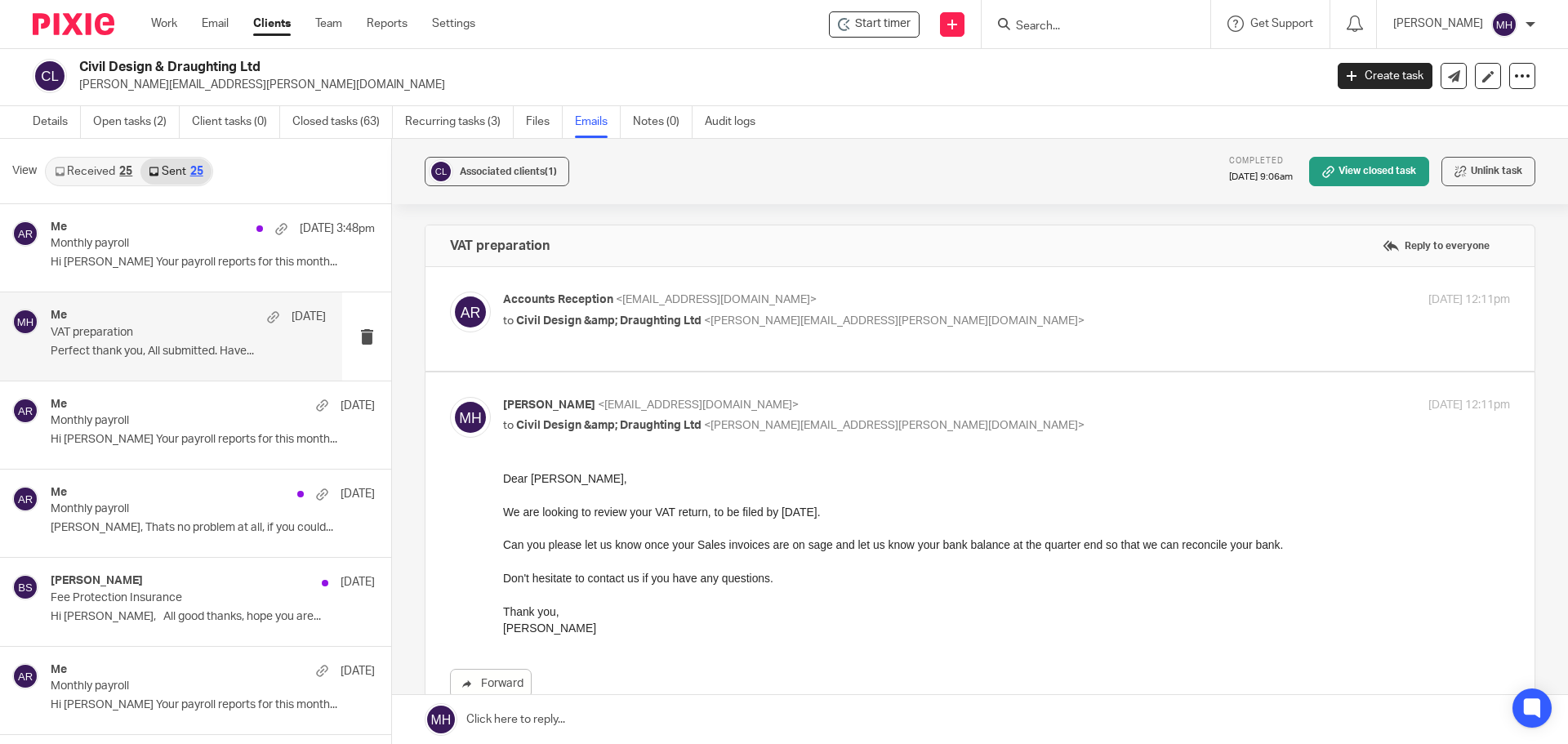
click at [993, 404] on p "Michaela Humphrey <accounts@boldenandlong.co.uk>" at bounding box center [838, 404] width 672 height 17
checkbox input "false"
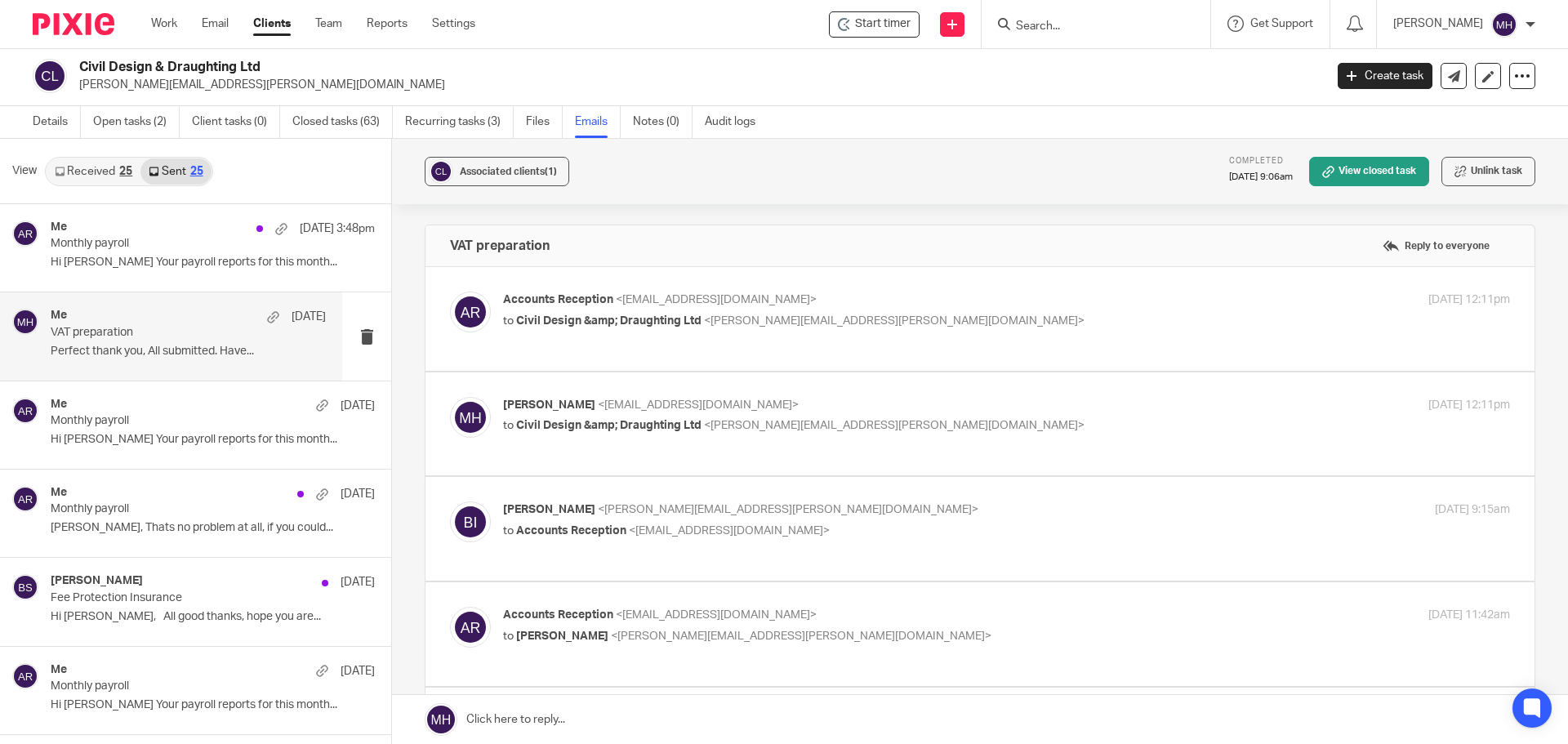
scroll to position [81, 0]
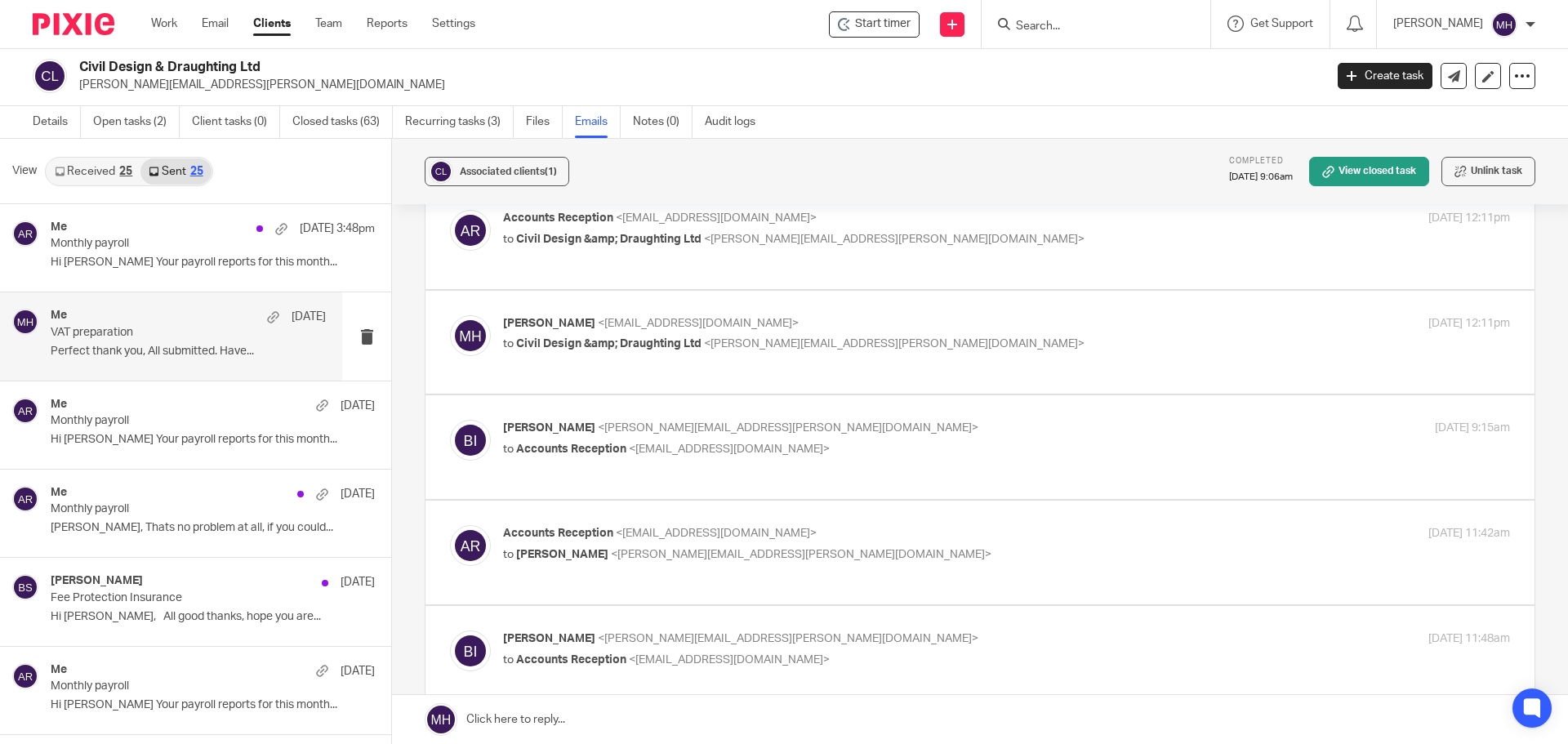
click at [974, 415] on label at bounding box center [980, 448] width 1109 height 104
click at [450, 419] on input "checkbox" at bounding box center [449, 419] width 1 height 1
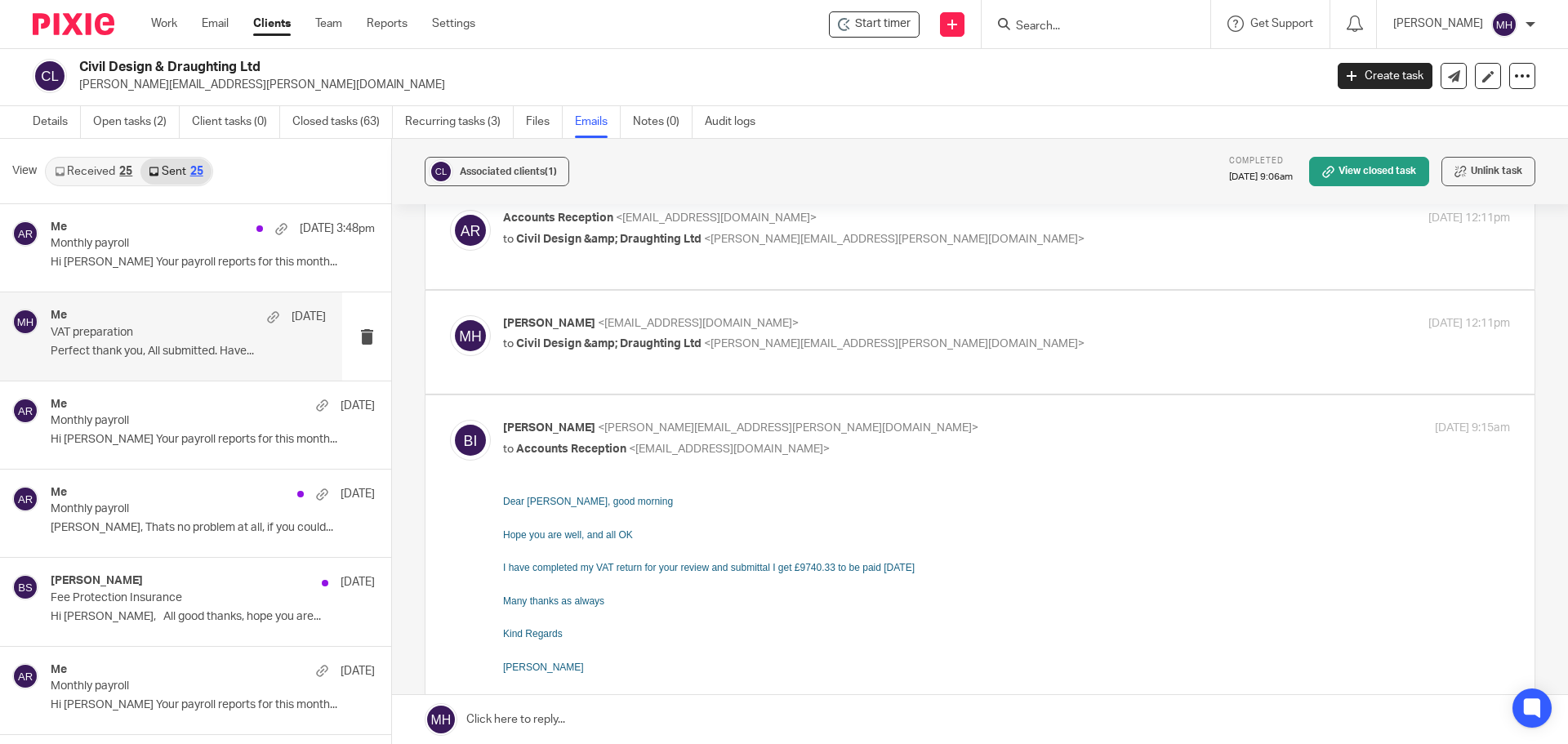
scroll to position [0, 0]
click at [974, 430] on p "Branford, Ian <ian.branford@jacobs.com>" at bounding box center [838, 428] width 672 height 17
checkbox input "false"
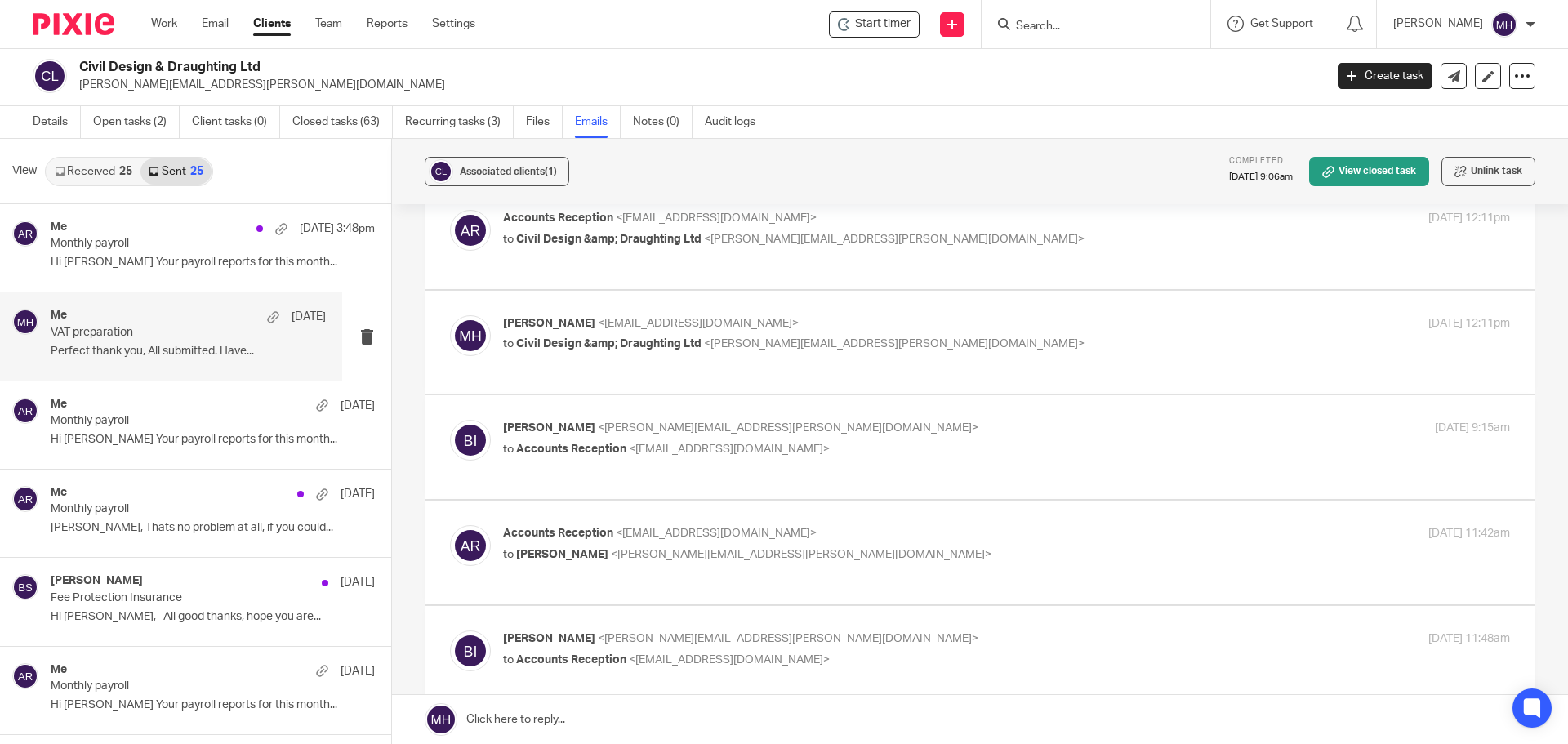
click at [979, 551] on p "to Branford, Ian <ian.branford@jacobs.com>" at bounding box center [838, 554] width 672 height 17
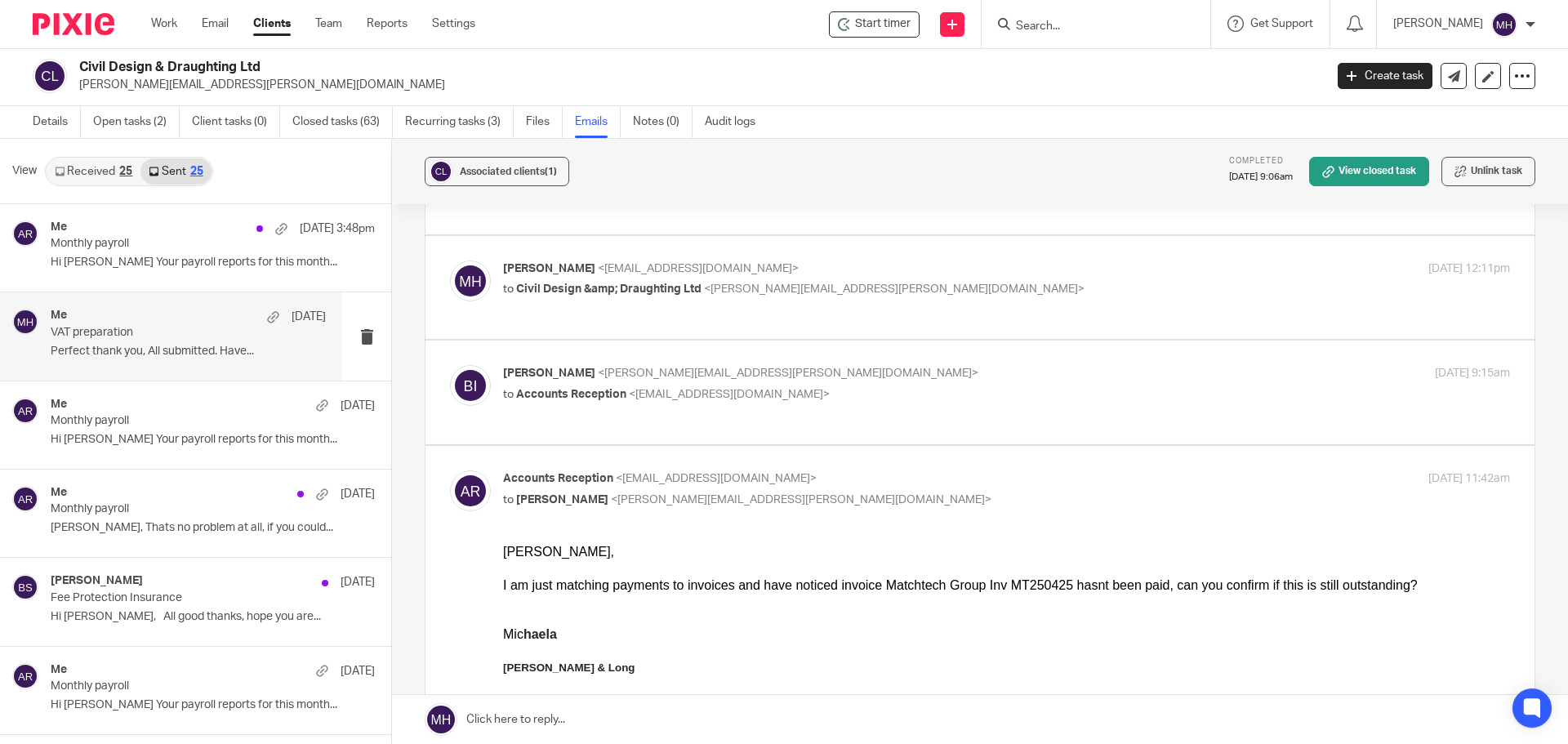
scroll to position [163, 0]
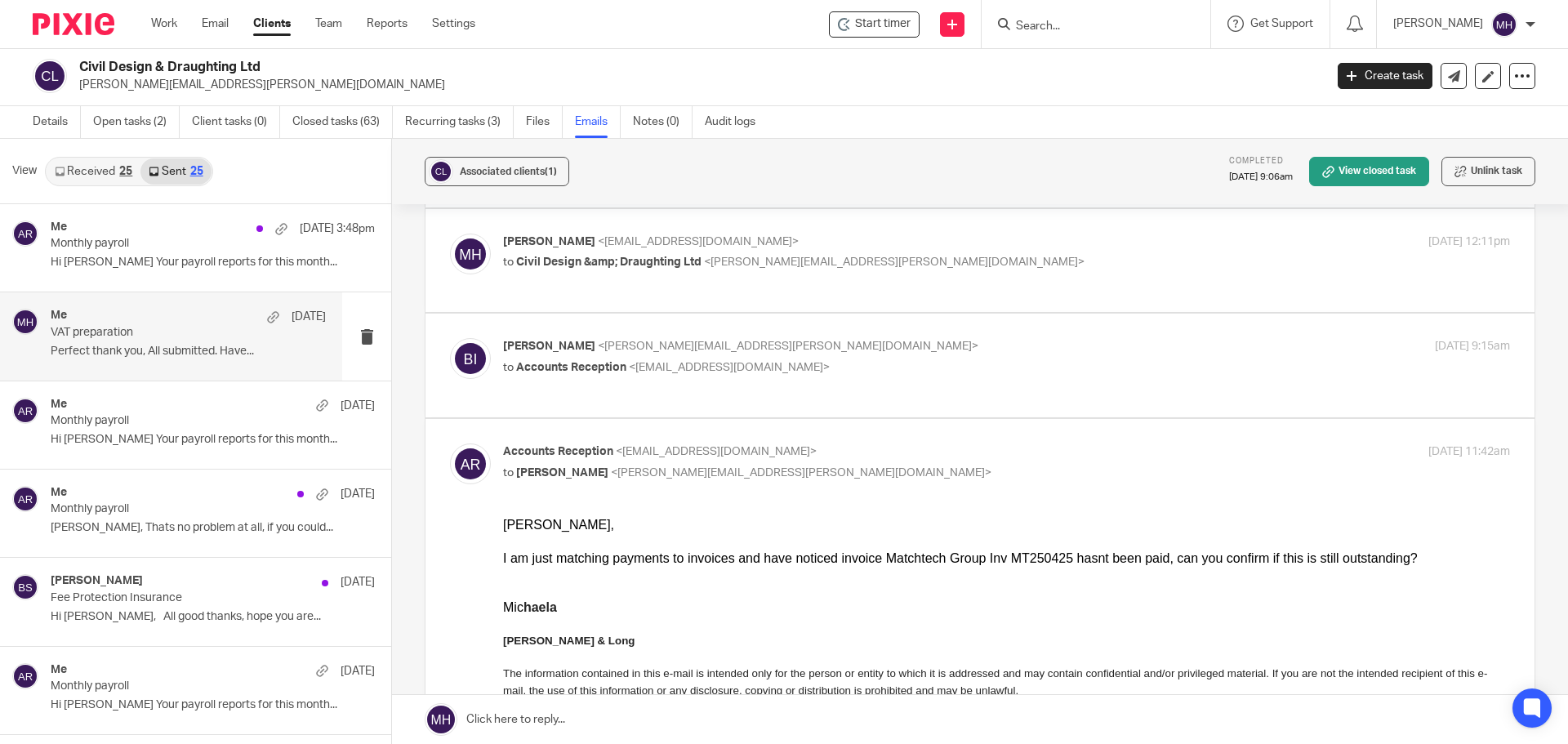
click at [961, 450] on p "Accounts Reception <accounts@boldenandlong.co.uk>" at bounding box center [838, 452] width 672 height 17
checkbox input "false"
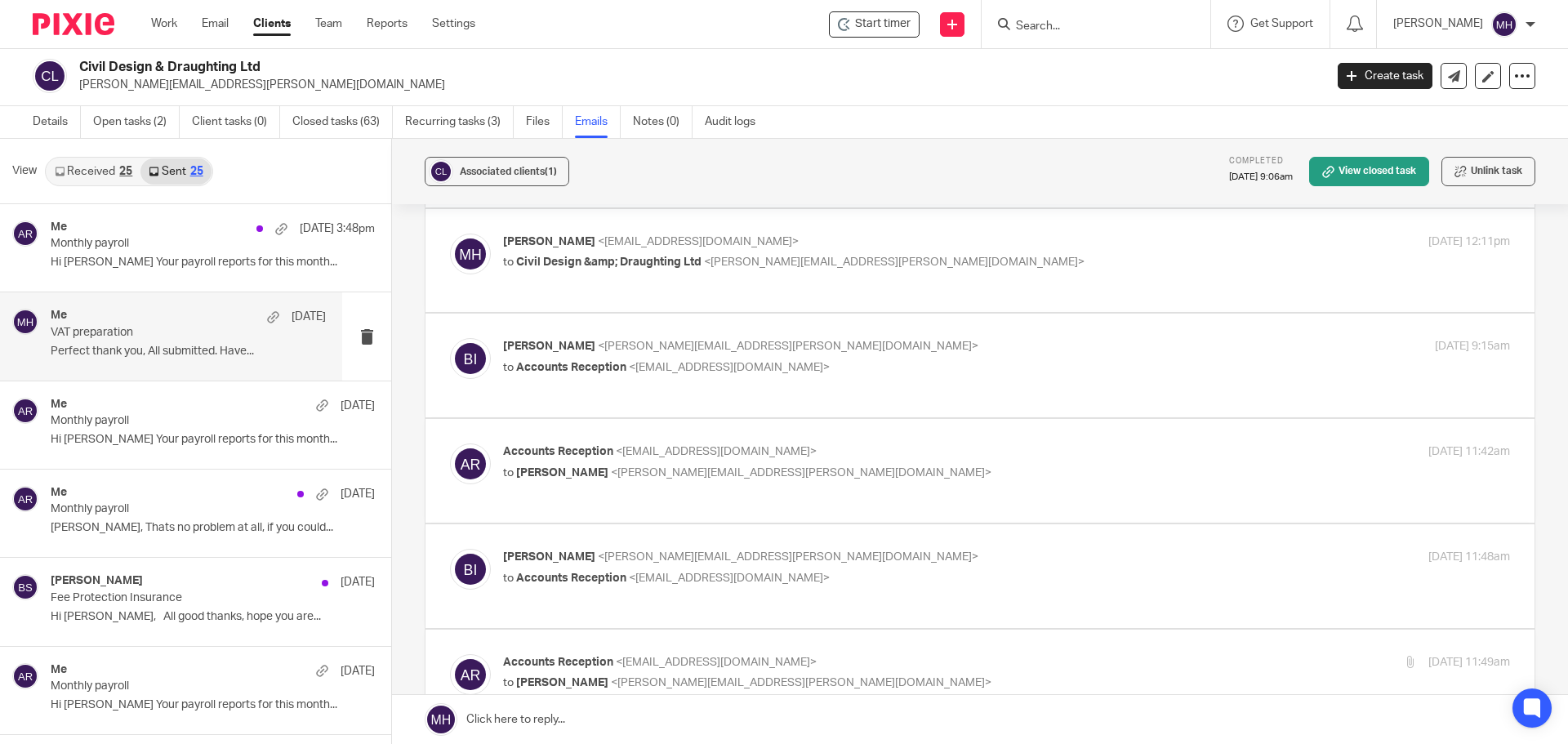
click at [995, 563] on p "Branford, Ian <ian.branford@jacobs.com>" at bounding box center [838, 557] width 672 height 17
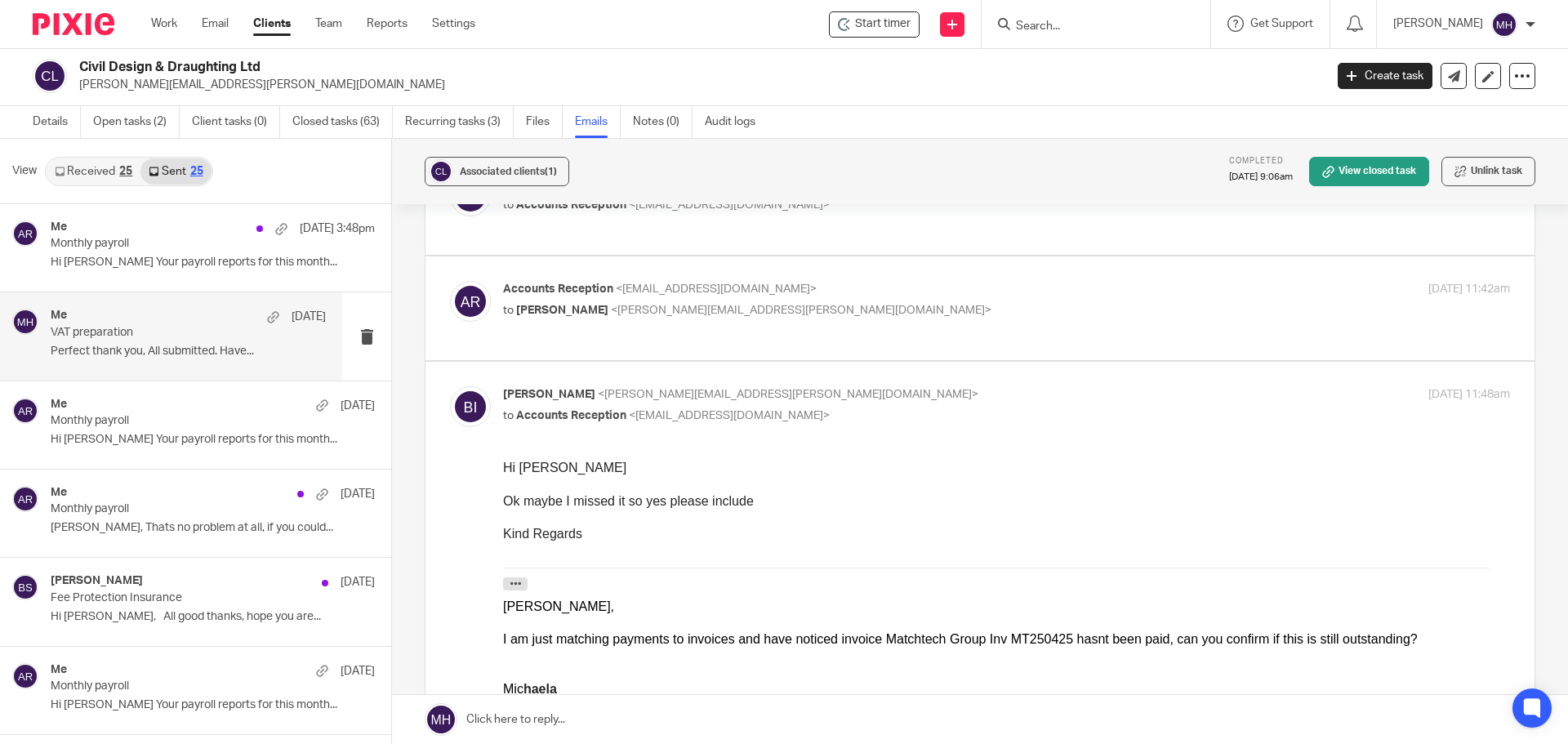
scroll to position [327, 0]
click at [450, 385] on input "checkbox" at bounding box center [449, 385] width 1 height 1
checkbox input "false"
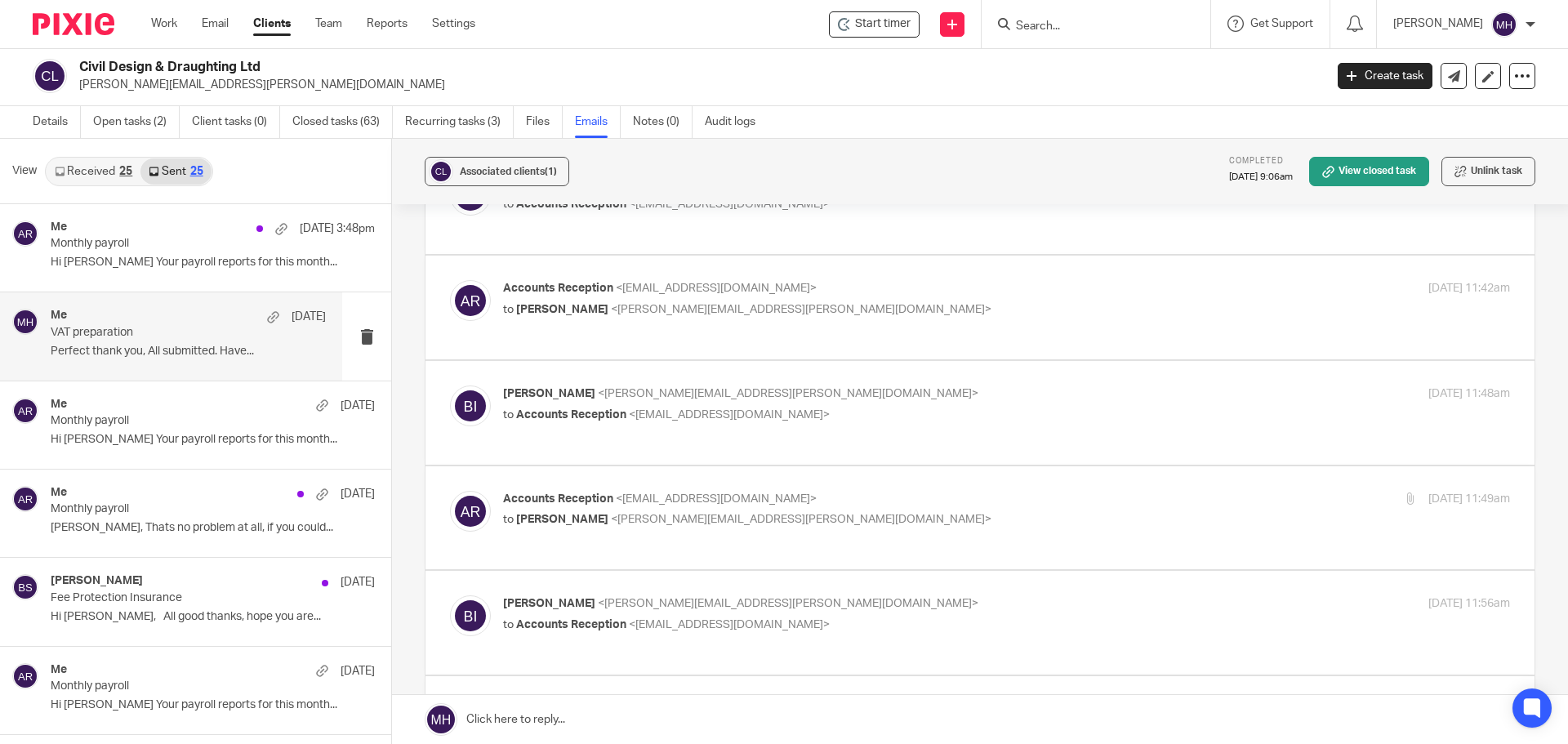
click at [952, 483] on label at bounding box center [980, 518] width 1109 height 104
click at [450, 490] on input "checkbox" at bounding box center [449, 490] width 1 height 1
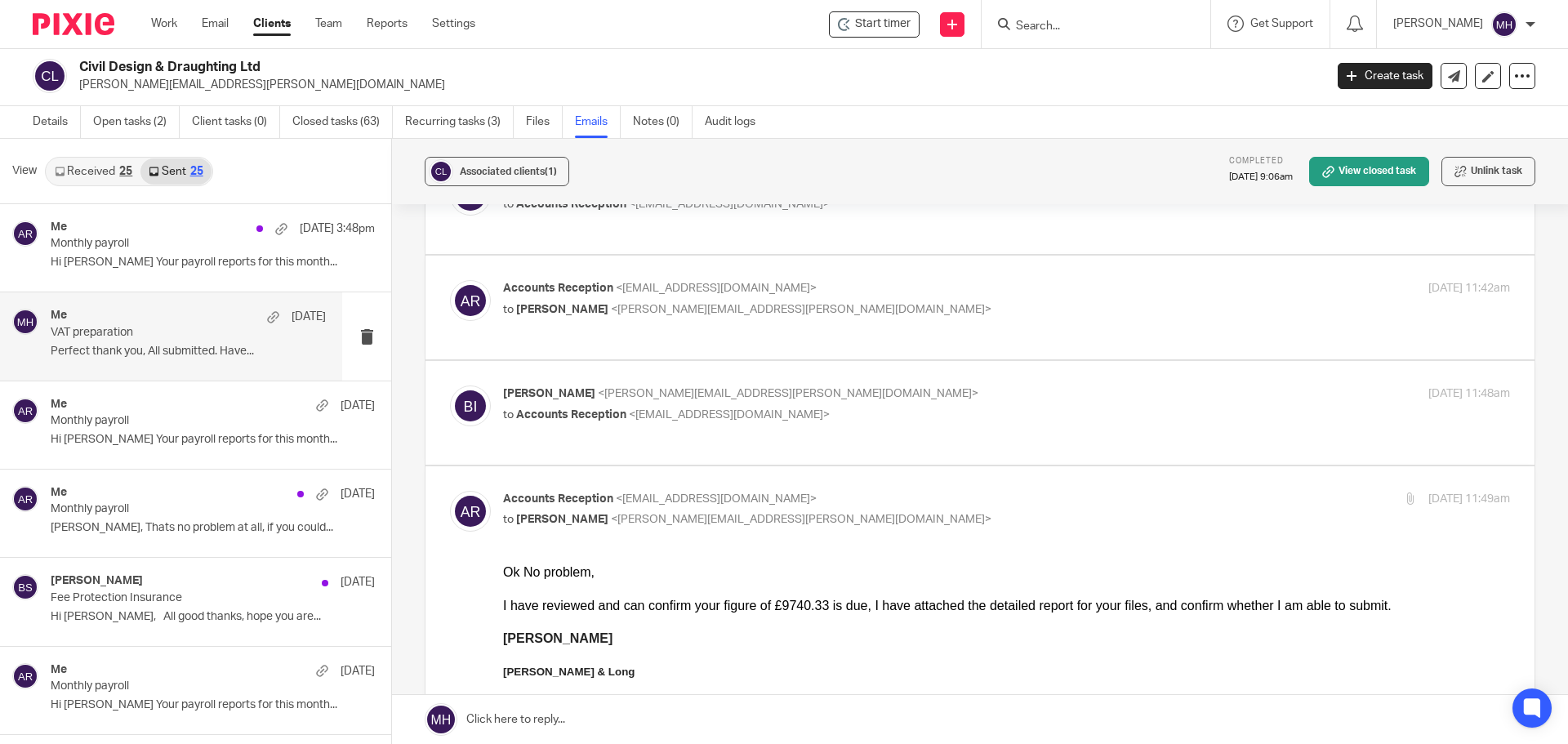
scroll to position [0, 0]
click at [450, 490] on input "checkbox" at bounding box center [449, 490] width 1 height 1
checkbox input "false"
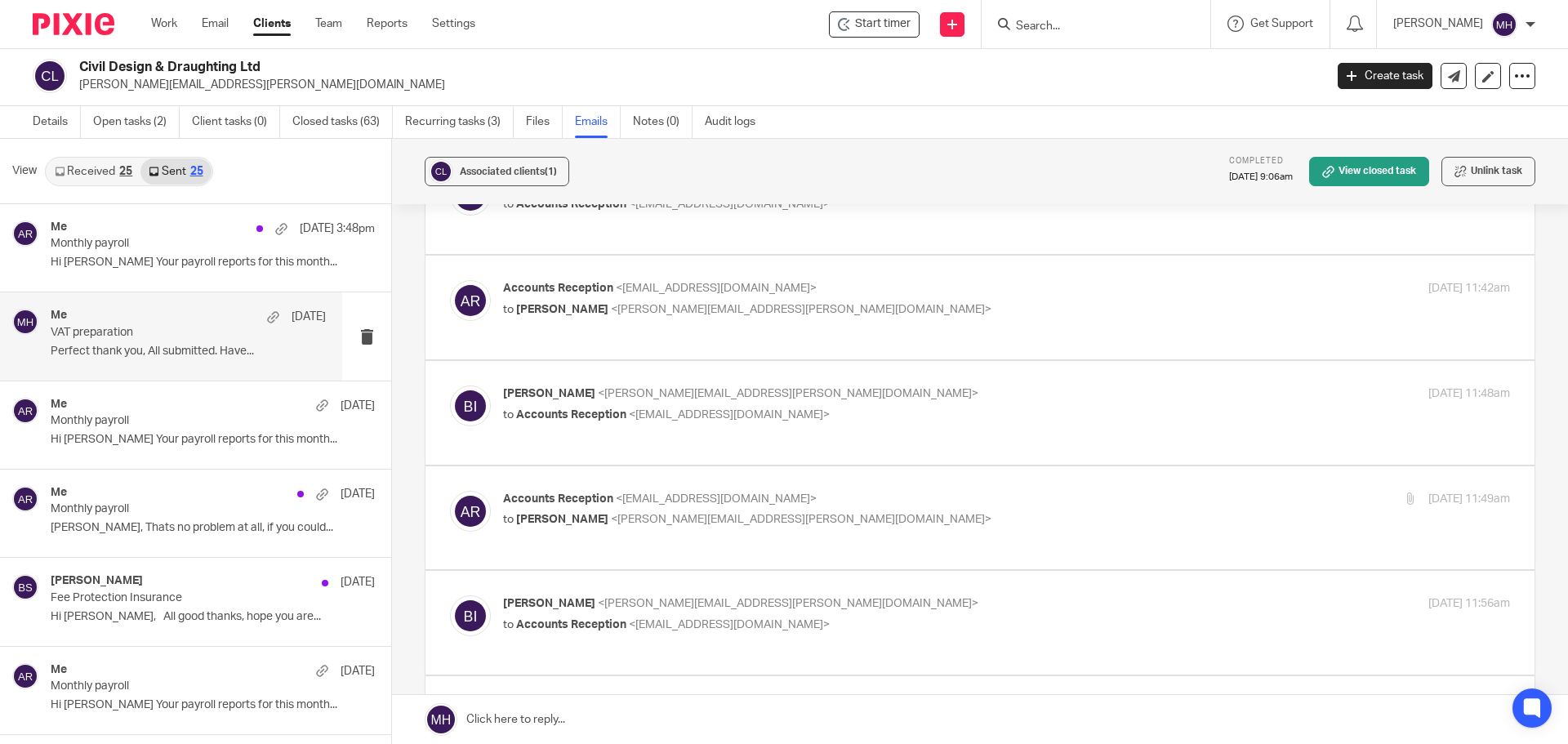
click at [922, 616] on p "to Accounts Reception <accounts@boldenandlong.co.uk>" at bounding box center [838, 624] width 672 height 17
checkbox input "true"
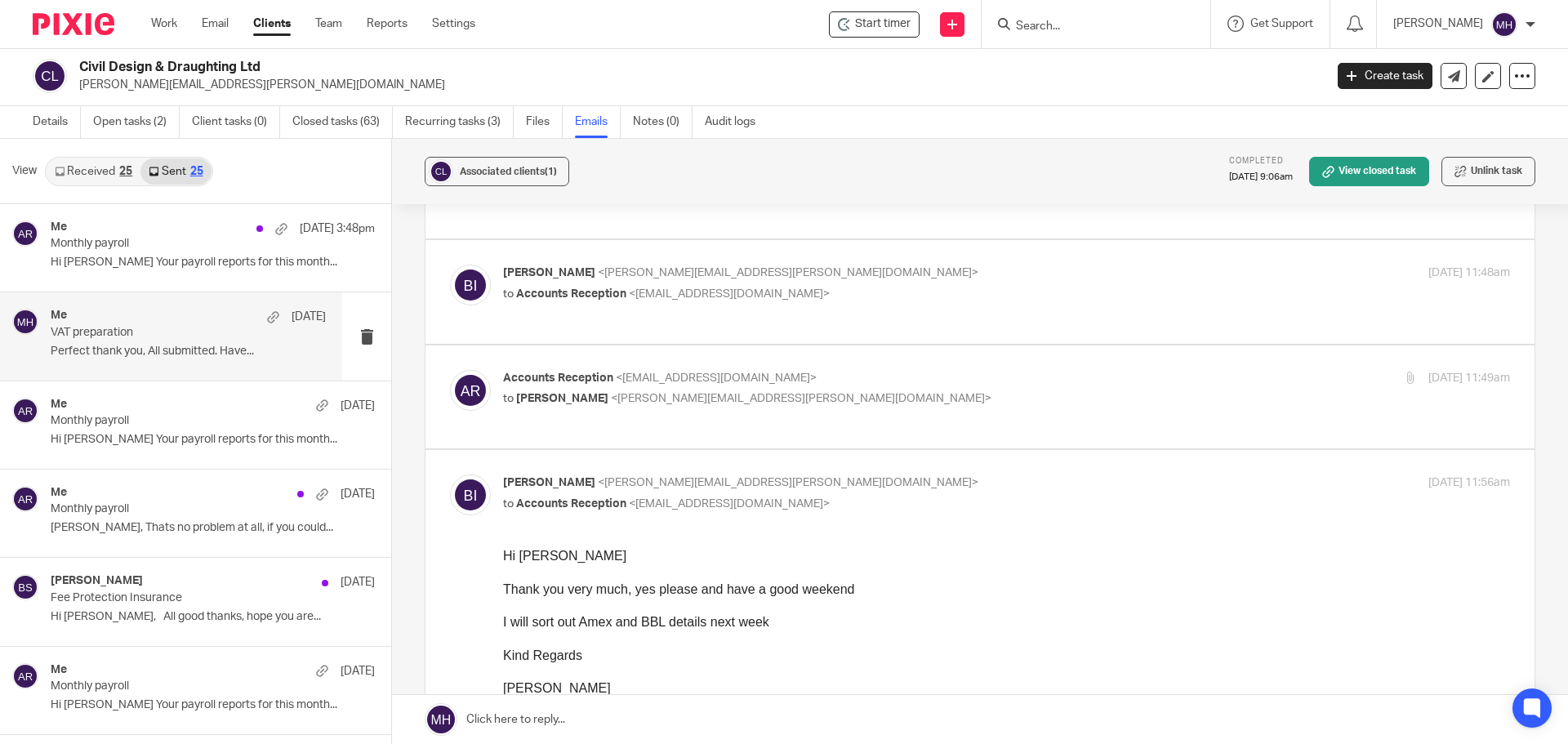
scroll to position [571, 0]
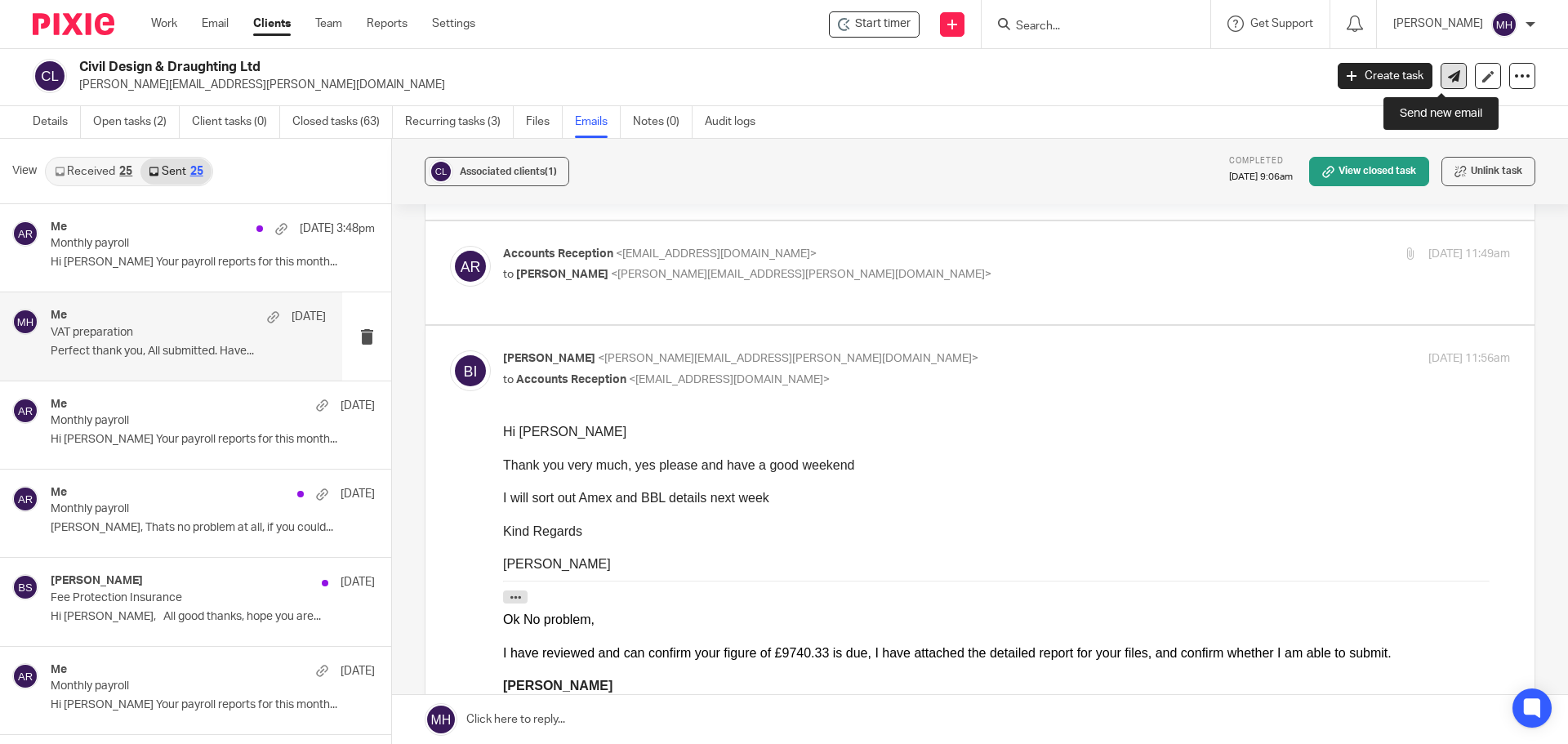
click at [1448, 79] on icon at bounding box center [1454, 77] width 12 height 12
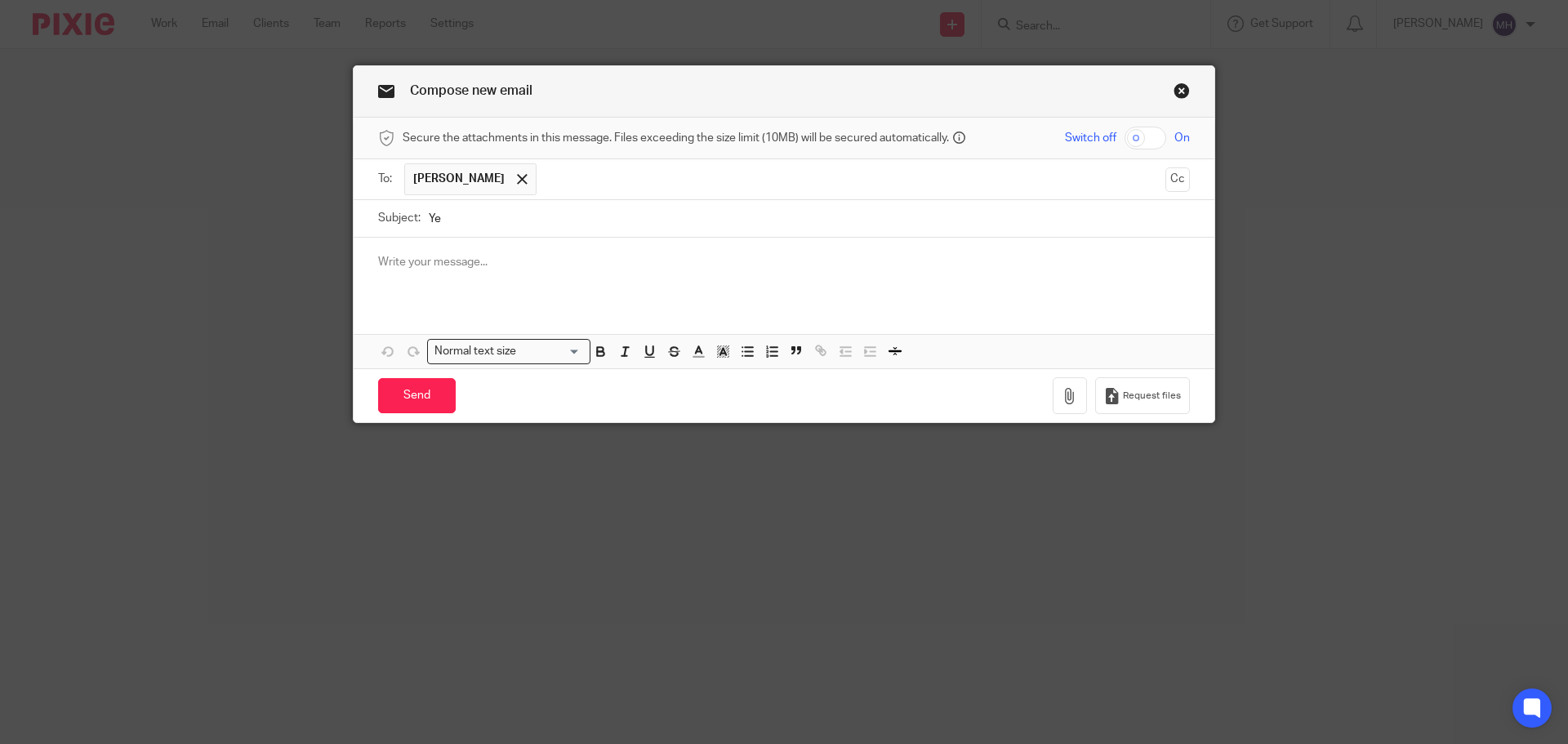
type input "Y"
type input "Company Accounts"
click at [436, 268] on p at bounding box center [784, 262] width 812 height 17
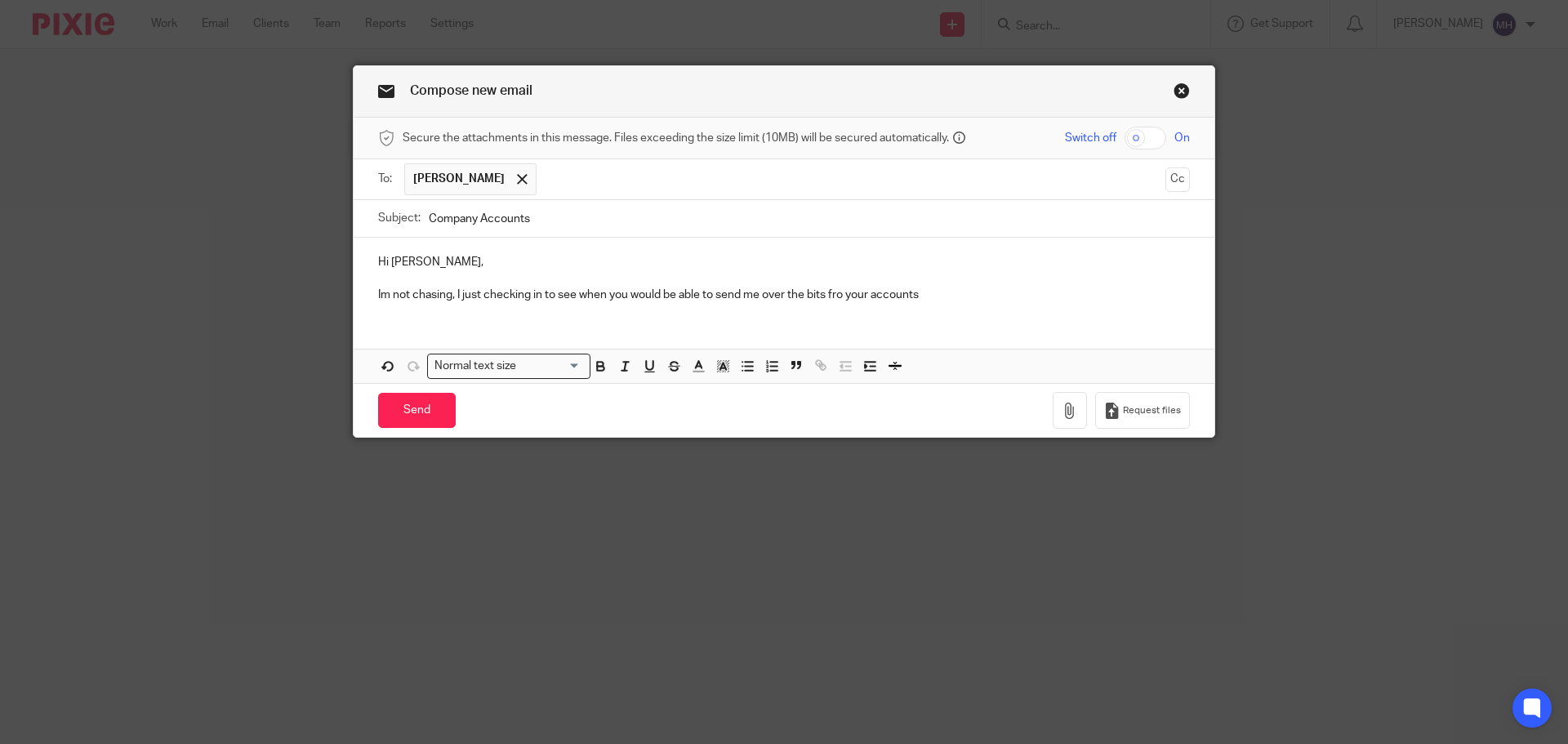
click at [834, 292] on p "Im not chasing, I just checking in to see when you would be able to send me ove…" at bounding box center [784, 294] width 812 height 17
click at [946, 295] on p "Im not chasing, I just checking in to see when you would be able to send me ove…" at bounding box center [784, 294] width 812 height 17
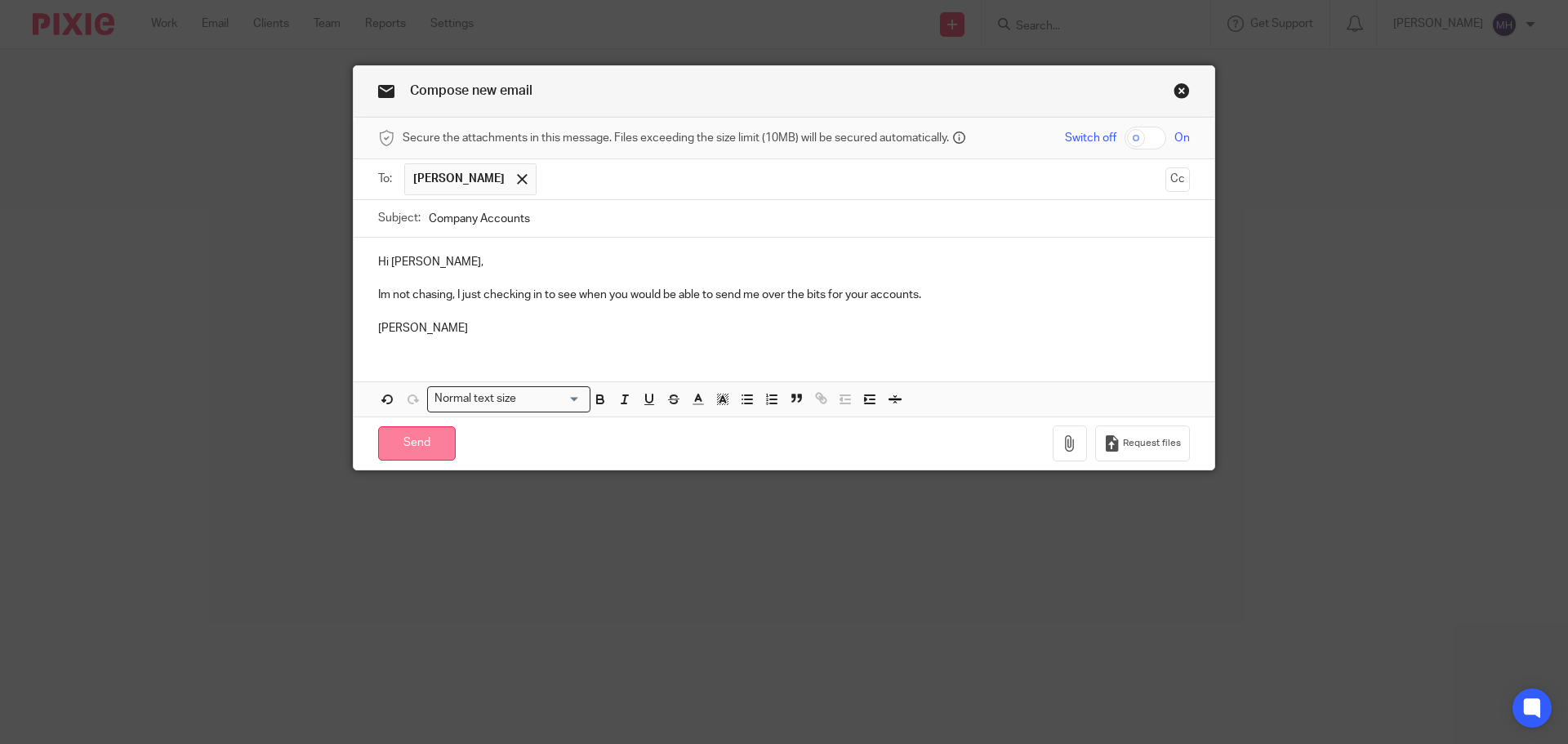
click at [420, 450] on input "Send" at bounding box center [416, 444] width 78 height 35
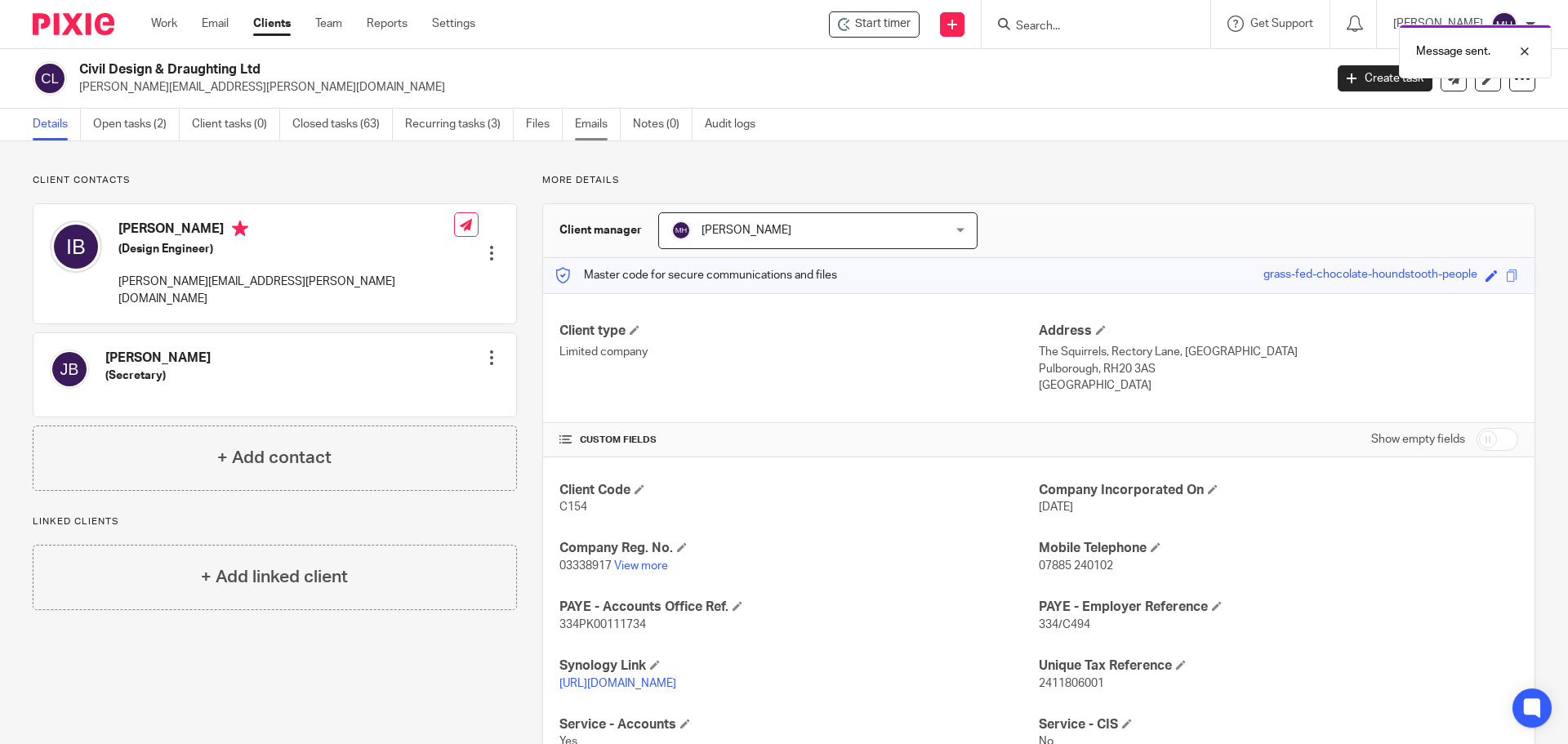
click at [582, 123] on link "Emails" at bounding box center [598, 125] width 46 height 31
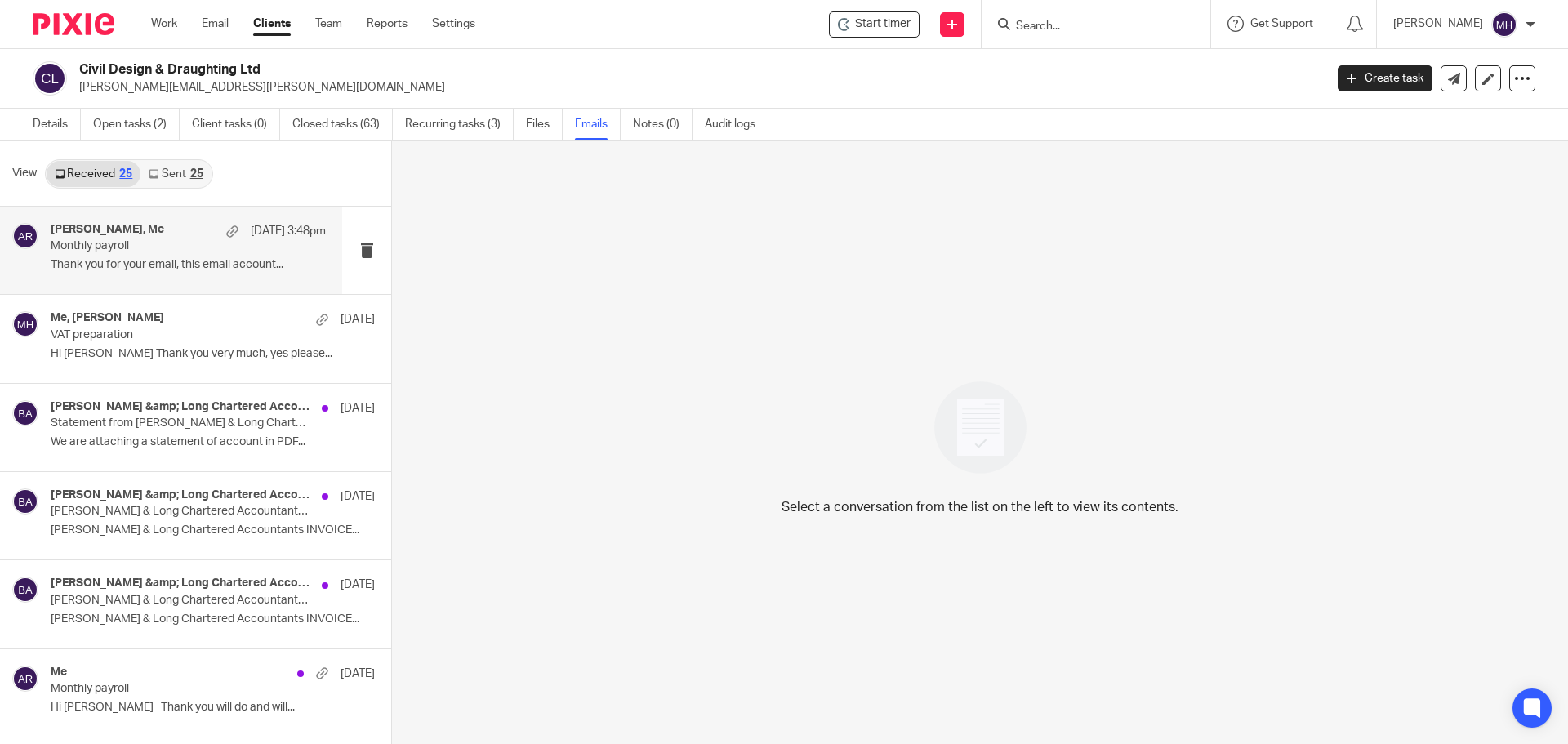
click at [195, 263] on p "Thank you for your email, this email account..." at bounding box center [189, 265] width 275 height 14
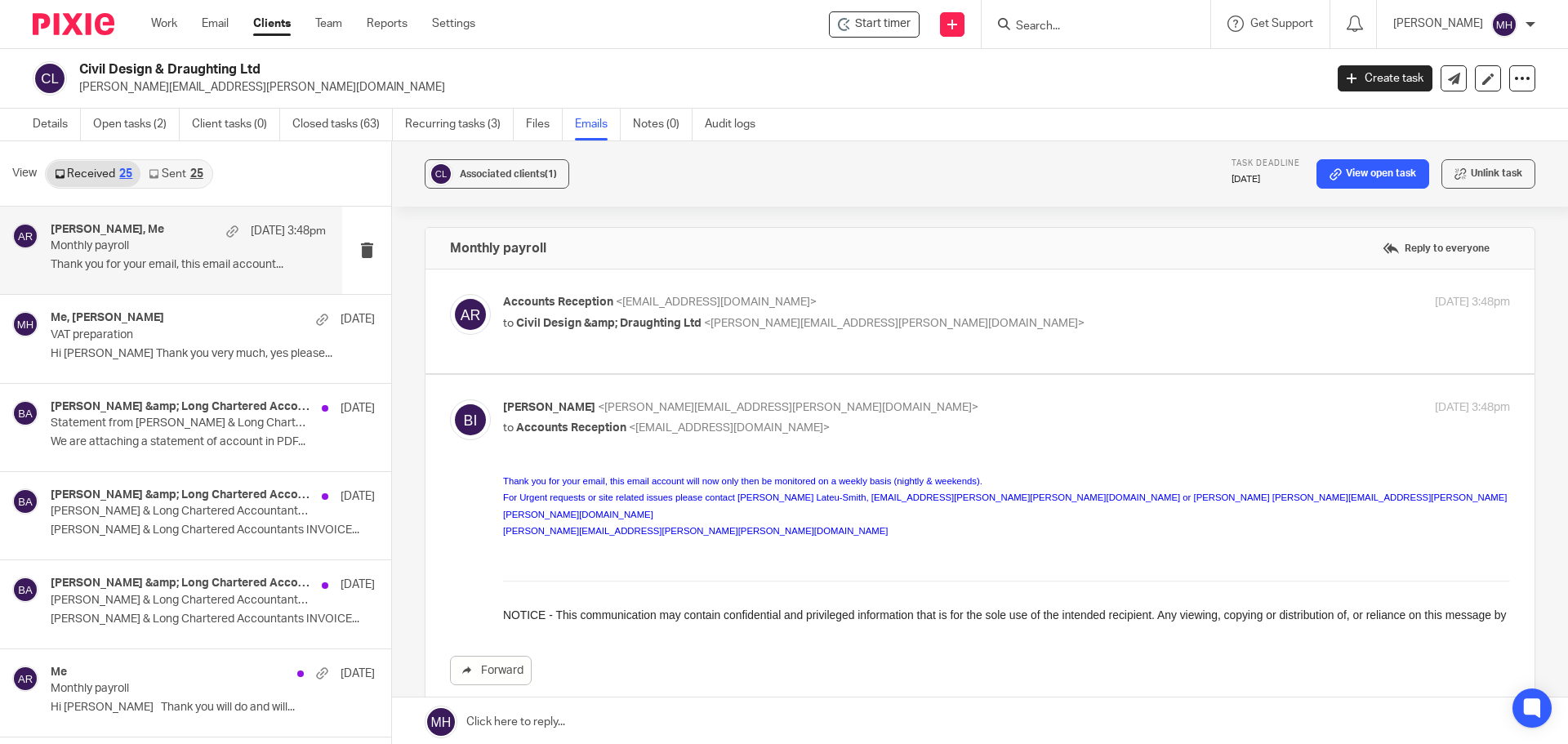
click at [951, 378] on label at bounding box center [980, 549] width 1109 height 348
click at [450, 399] on input "checkbox" at bounding box center [449, 399] width 1 height 1
checkbox input "false"
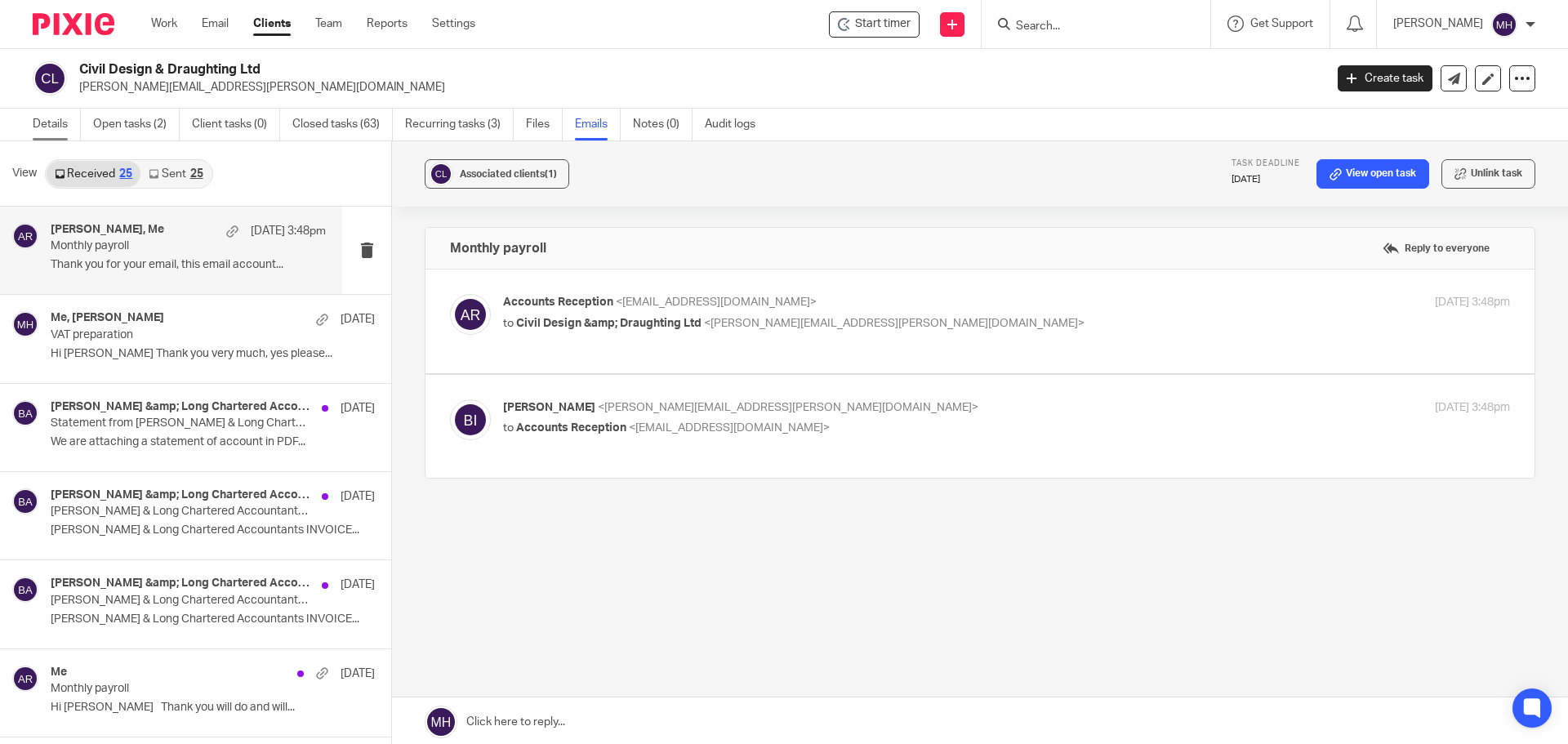
click at [53, 119] on link "Details" at bounding box center [56, 125] width 48 height 31
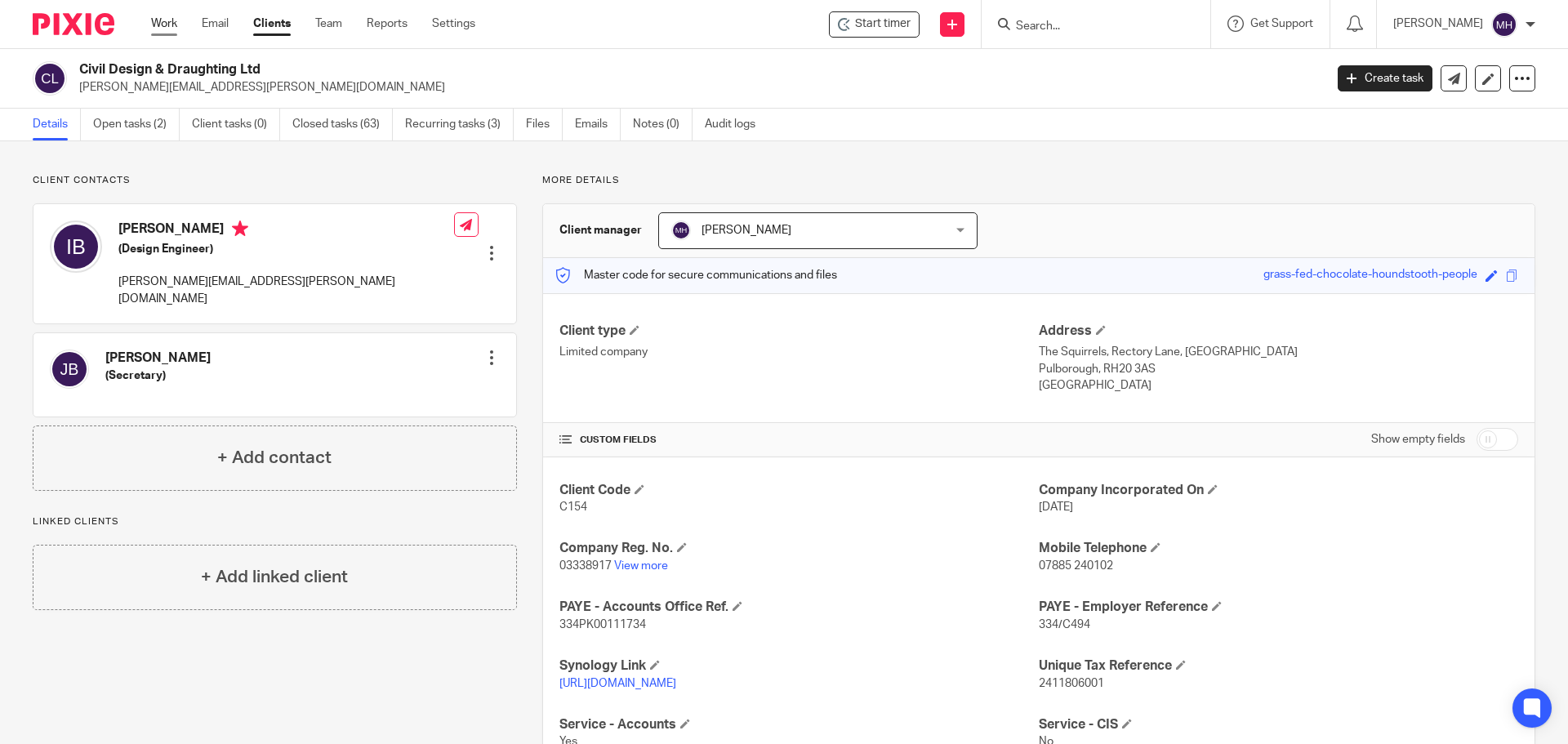
click at [168, 22] on link "Work" at bounding box center [164, 24] width 27 height 17
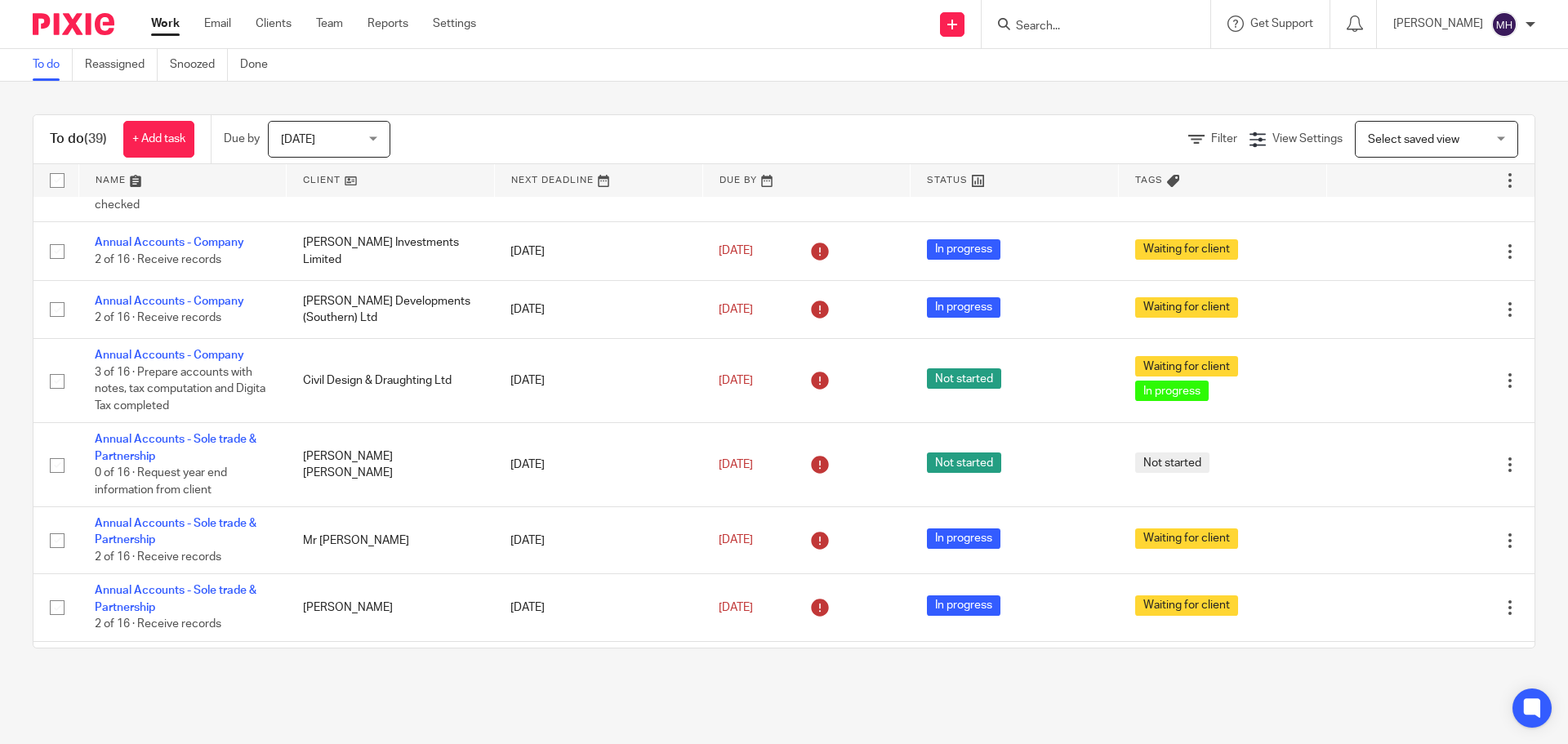
scroll to position [817, 0]
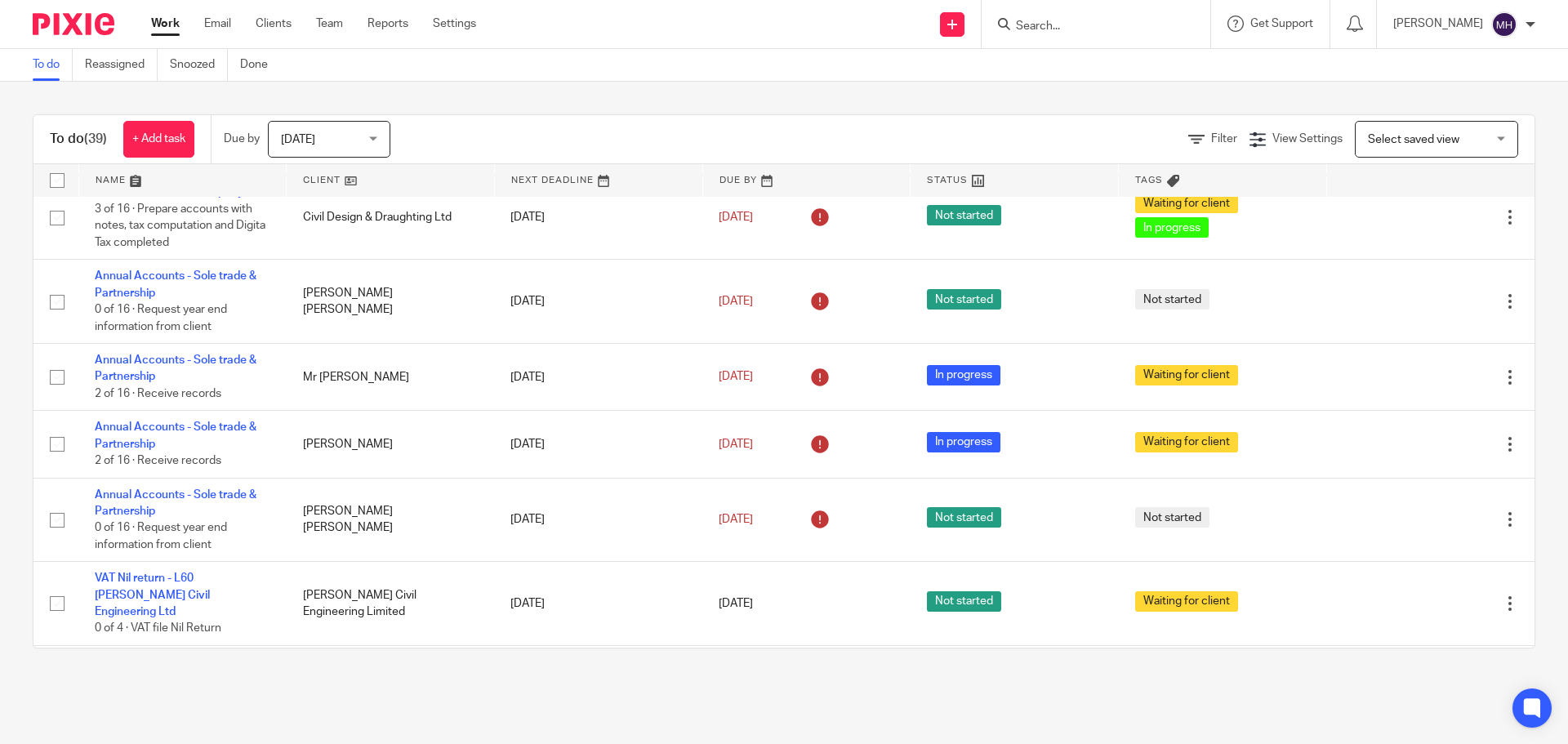
click at [1054, 23] on input "Search" at bounding box center [1088, 27] width 147 height 15
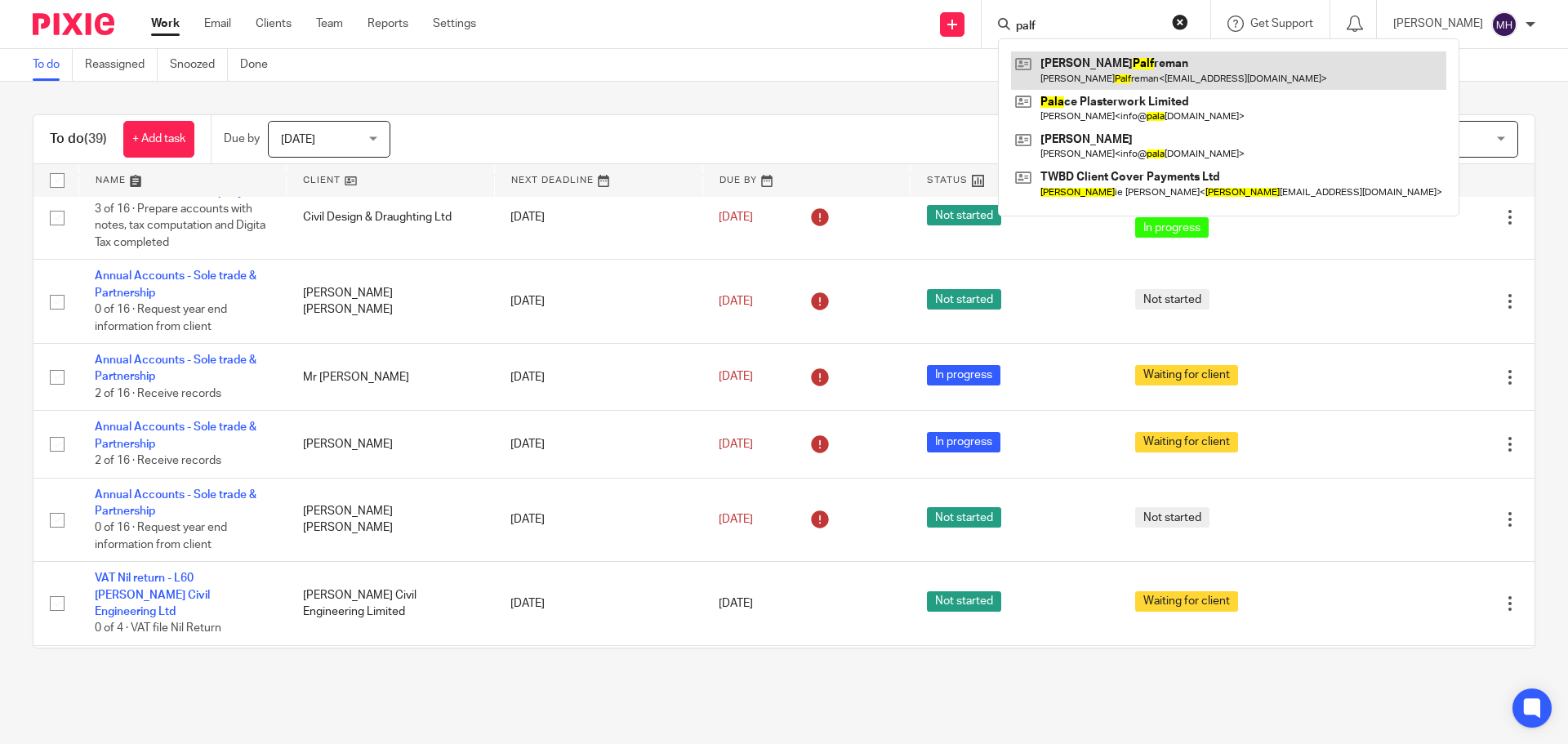
type input "palf"
click at [1105, 70] on link at bounding box center [1228, 70] width 435 height 37
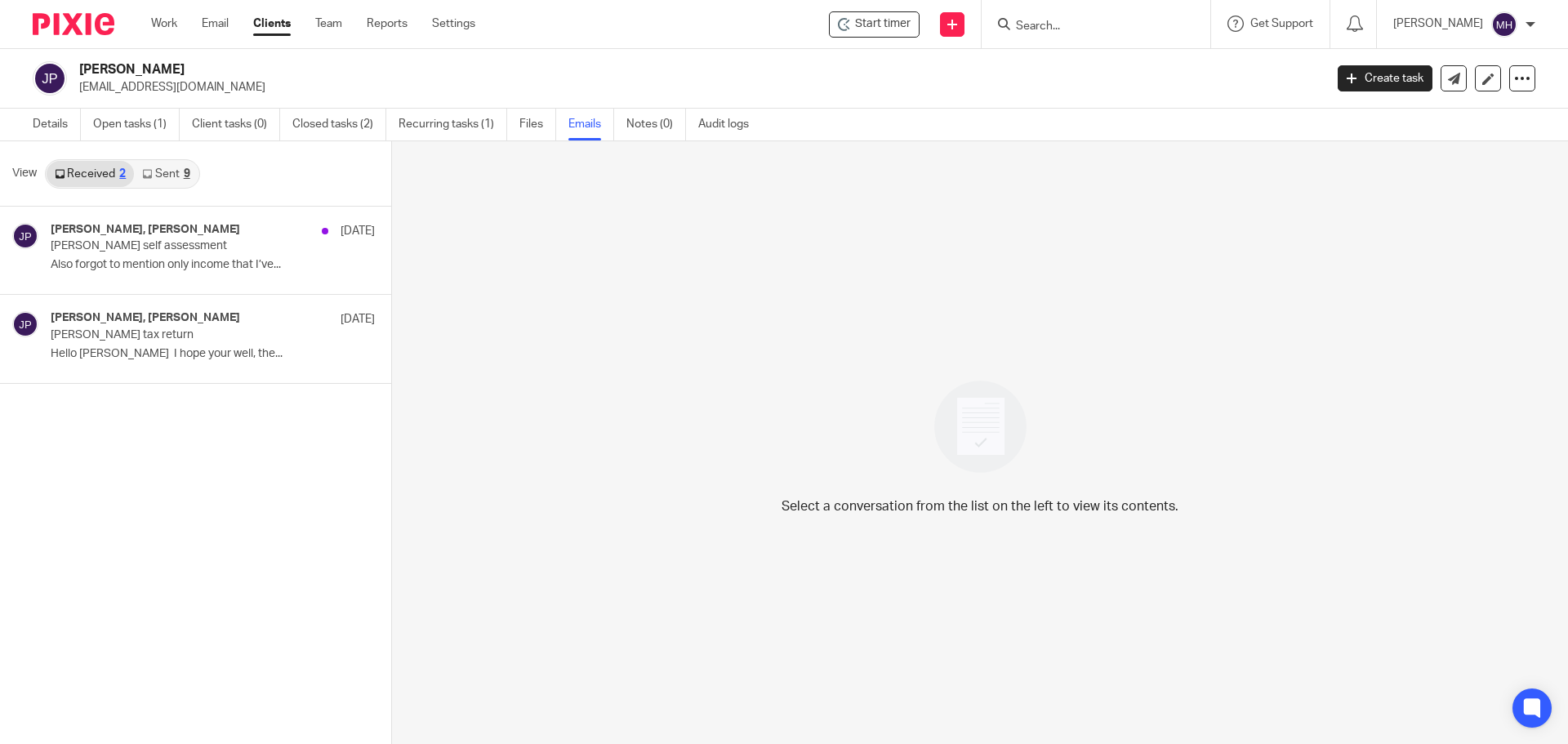
click at [170, 174] on link "Sent 9" at bounding box center [165, 174] width 64 height 27
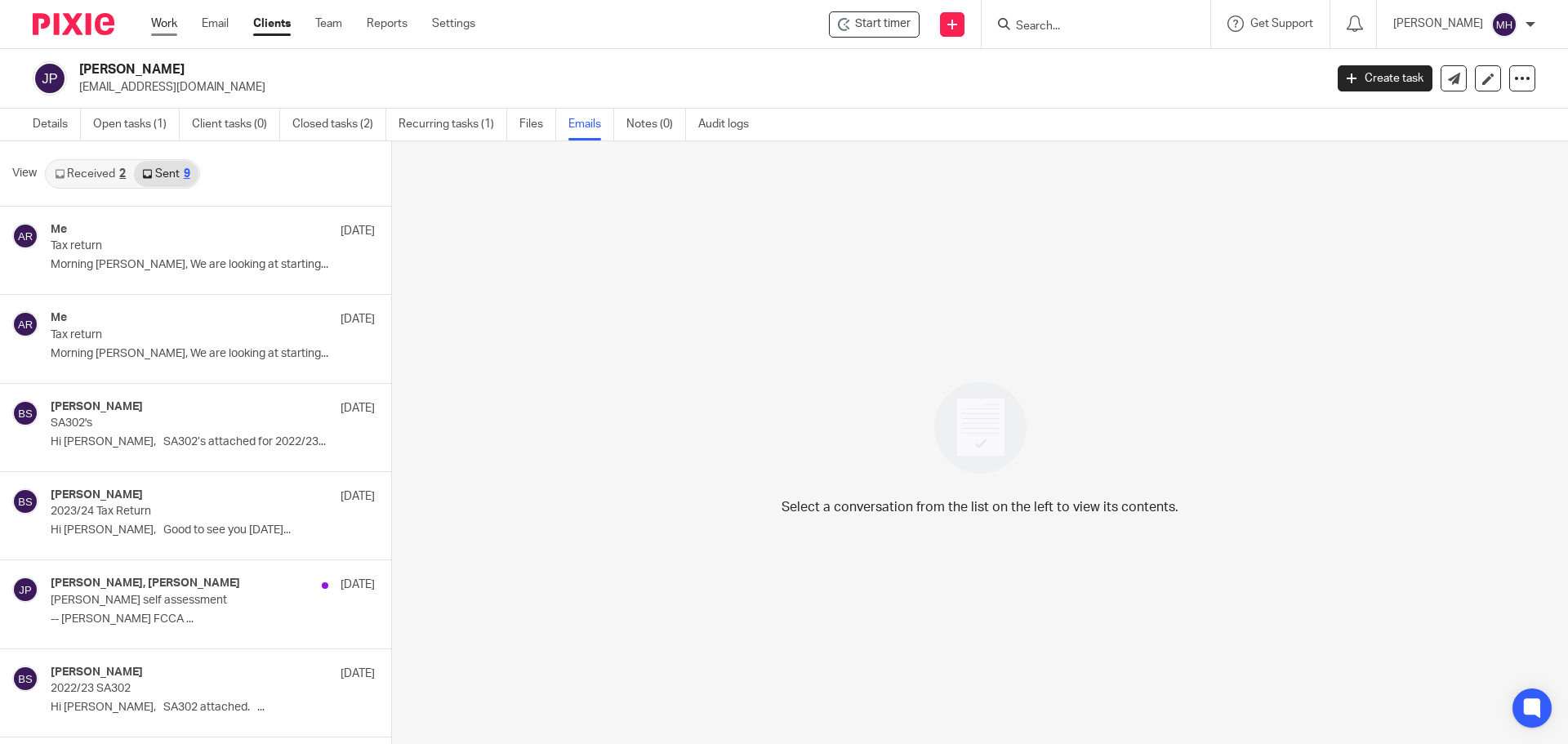
click at [163, 22] on link "Work" at bounding box center [164, 24] width 27 height 17
